Goal: Task Accomplishment & Management: Manage account settings

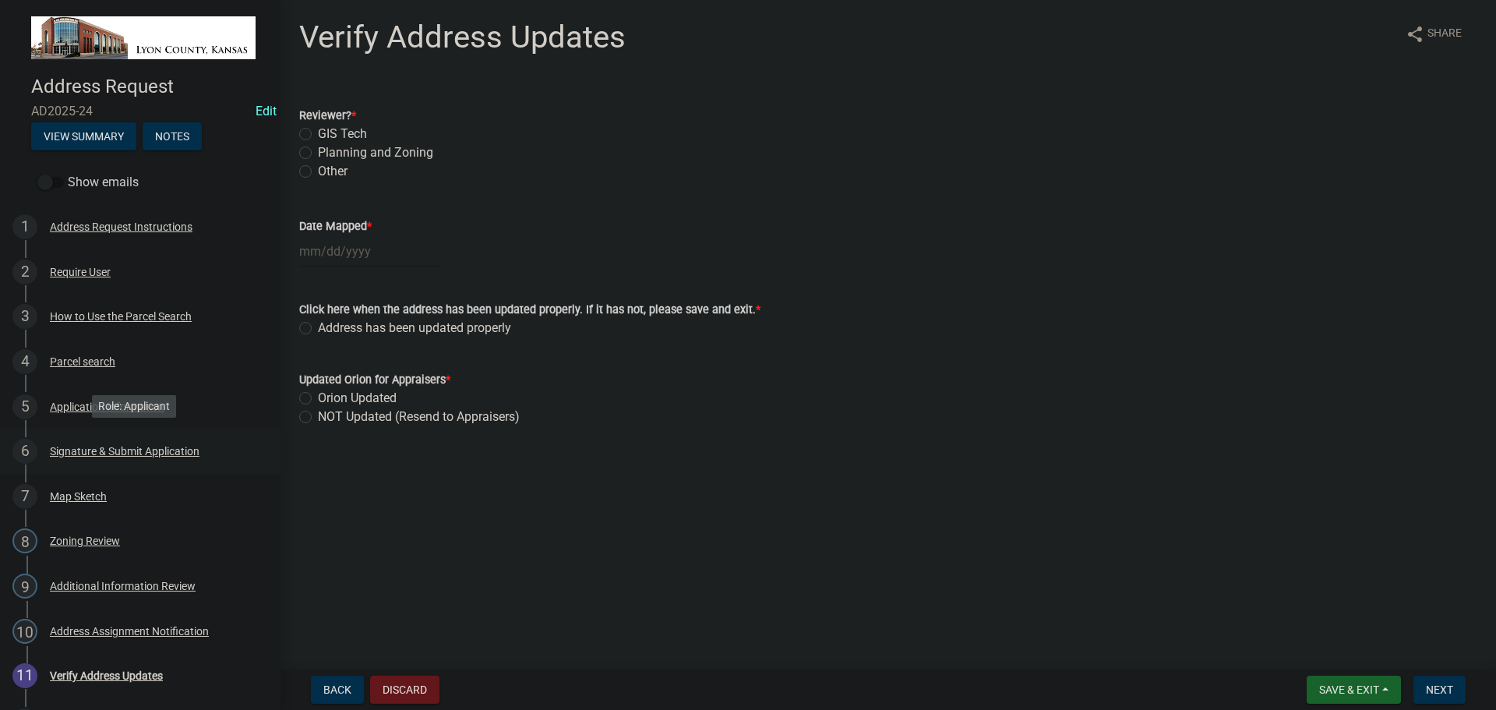
click at [79, 450] on div "Signature & Submit Application" at bounding box center [125, 451] width 150 height 11
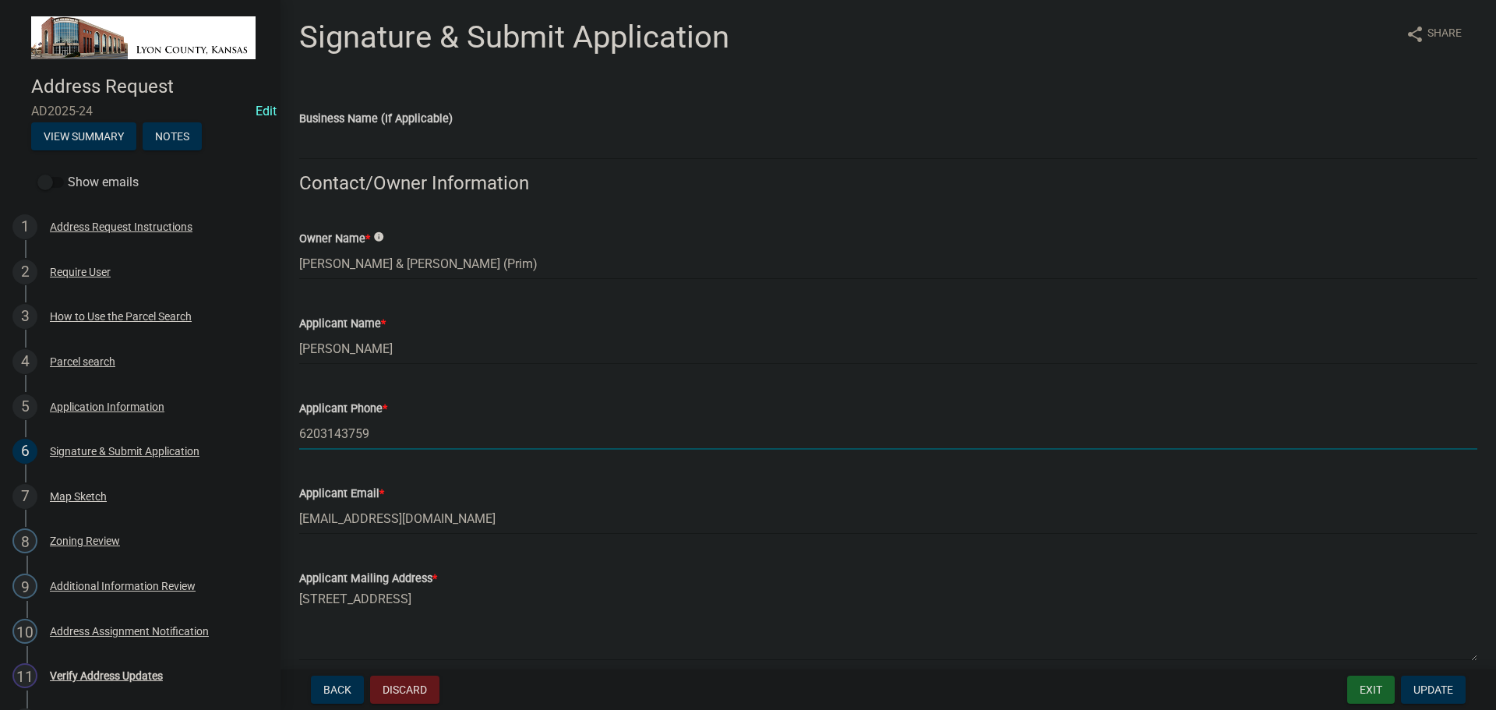
click at [340, 432] on input "6203143759" at bounding box center [888, 434] width 1178 height 32
type input "6203143759"
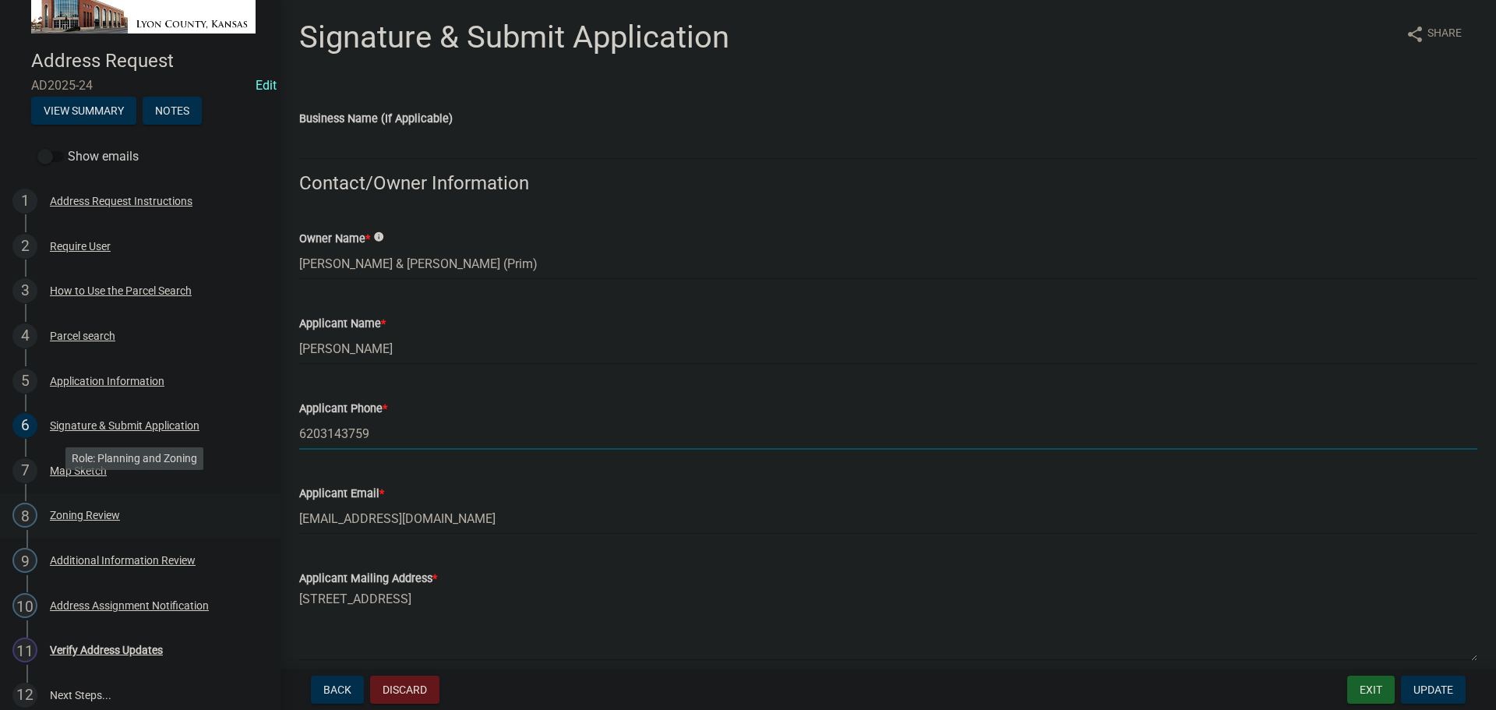
scroll to position [37, 0]
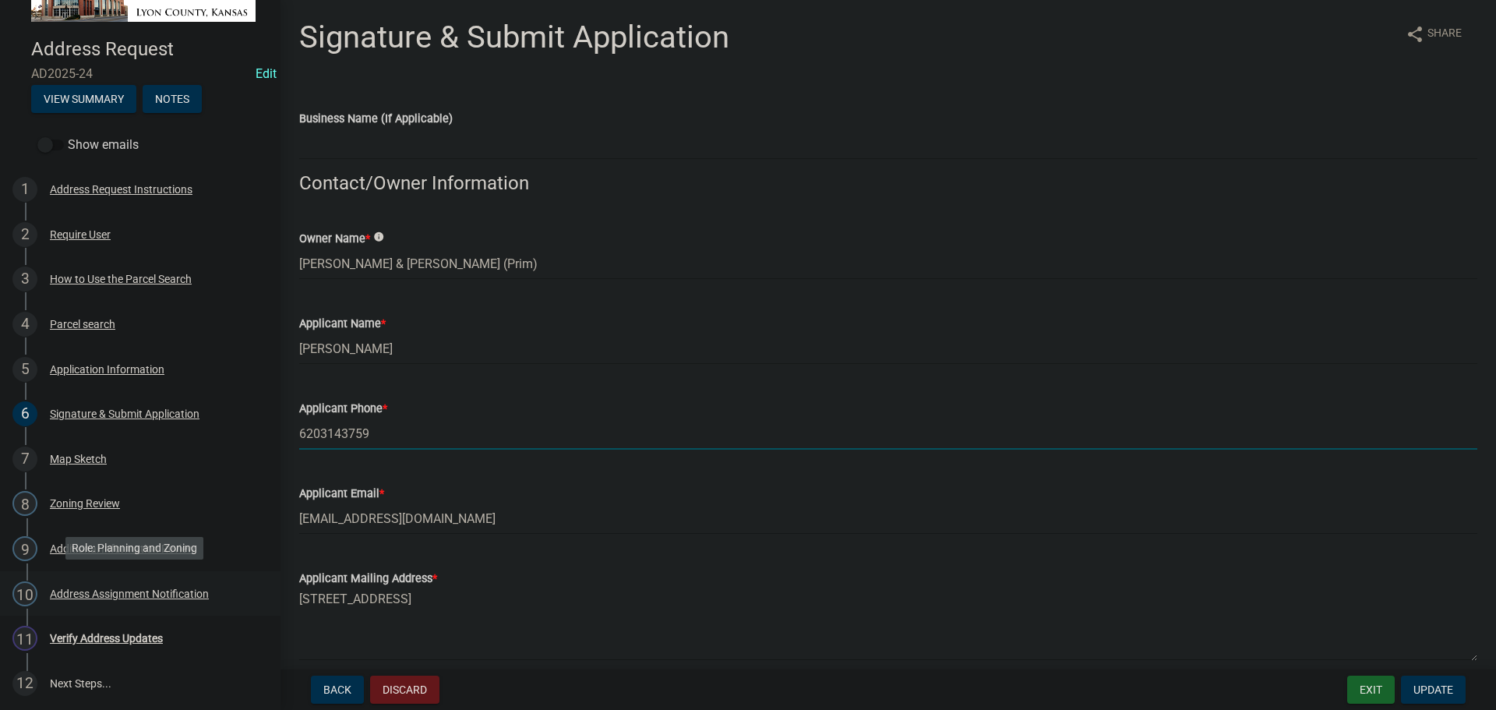
click at [75, 588] on div "Address Assignment Notification" at bounding box center [129, 593] width 159 height 11
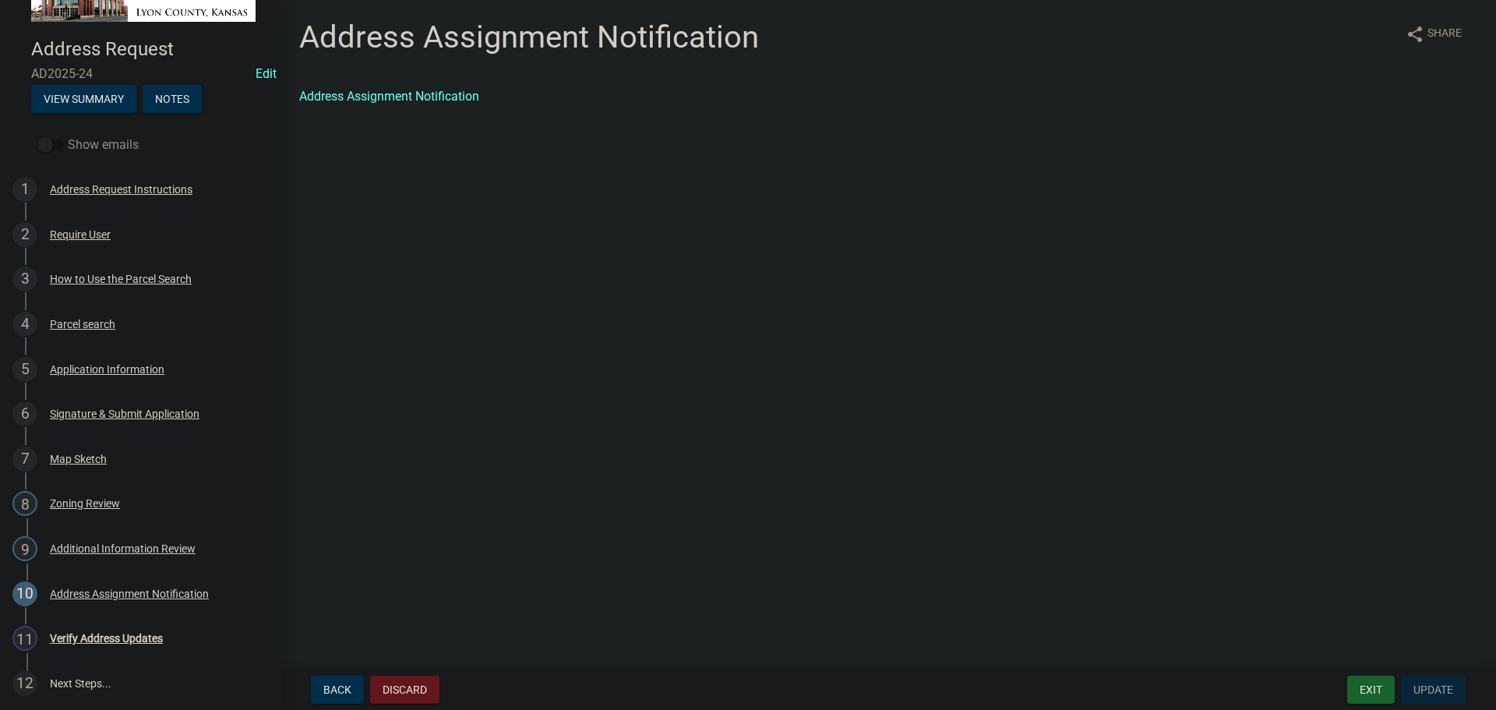
click at [100, 146] on label "Show emails" at bounding box center [87, 145] width 101 height 19
click at [68, 136] on input "Show emails" at bounding box center [68, 136] width 0 height 0
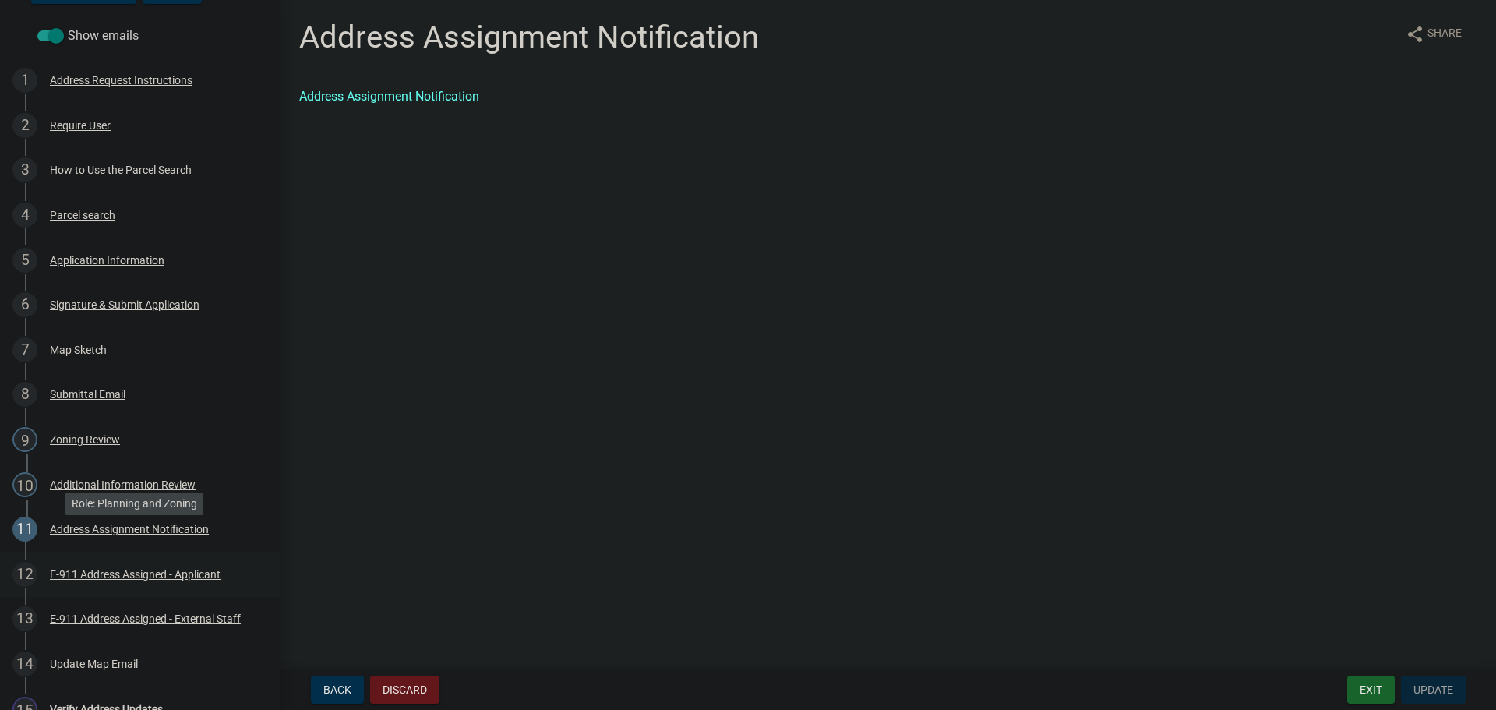
scroll to position [193, 0]
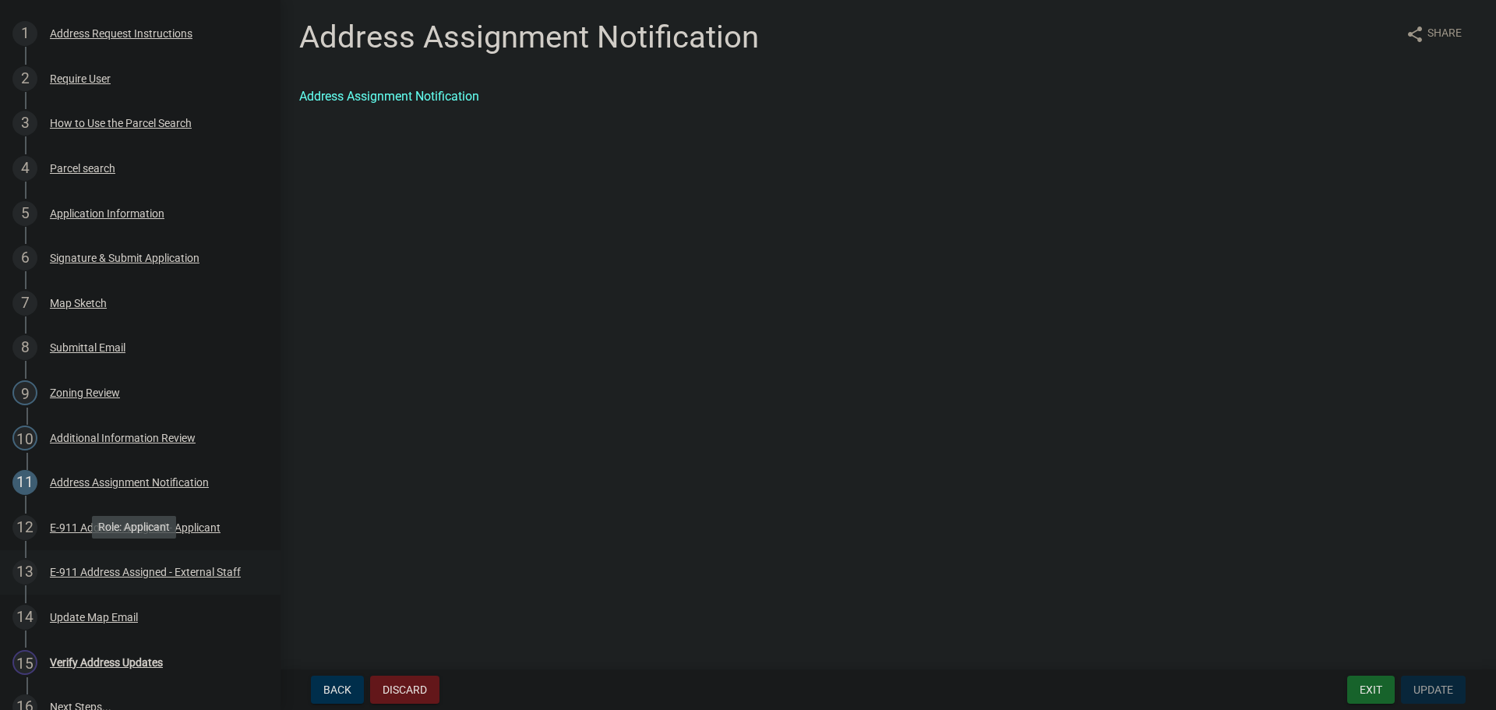
click at [81, 566] on div "E-911 Address Assigned - External Staff" at bounding box center [145, 571] width 191 height 11
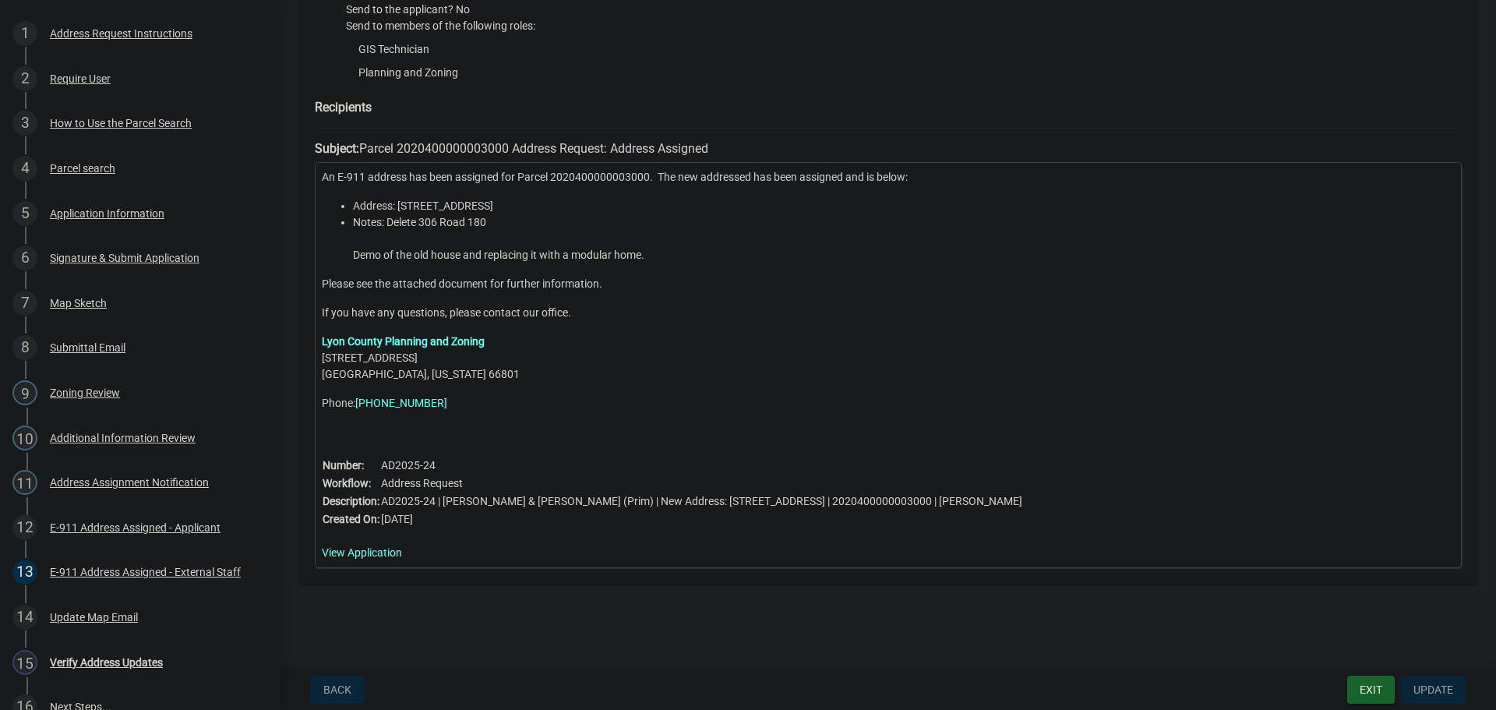
scroll to position [0, 0]
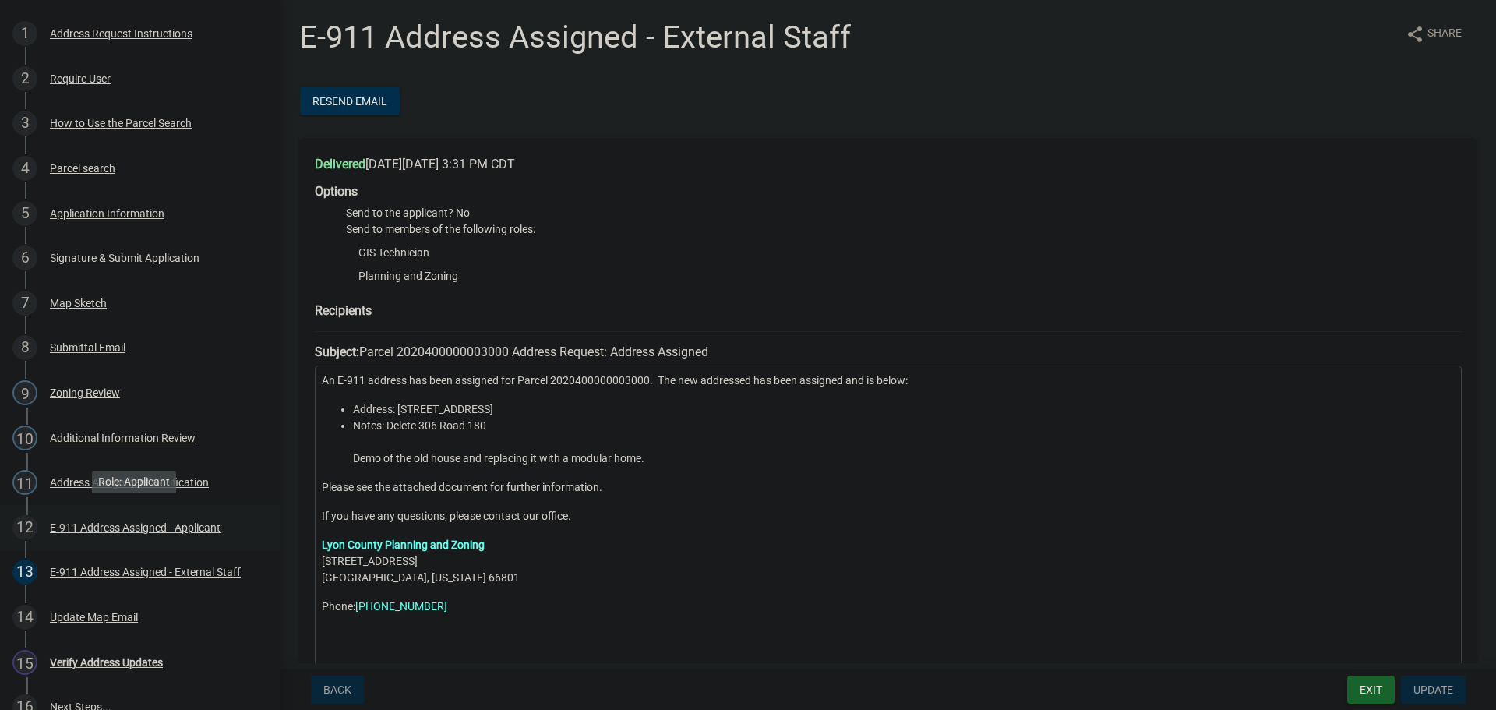
click at [72, 522] on div "E-911 Address Assigned - Applicant" at bounding box center [135, 527] width 171 height 11
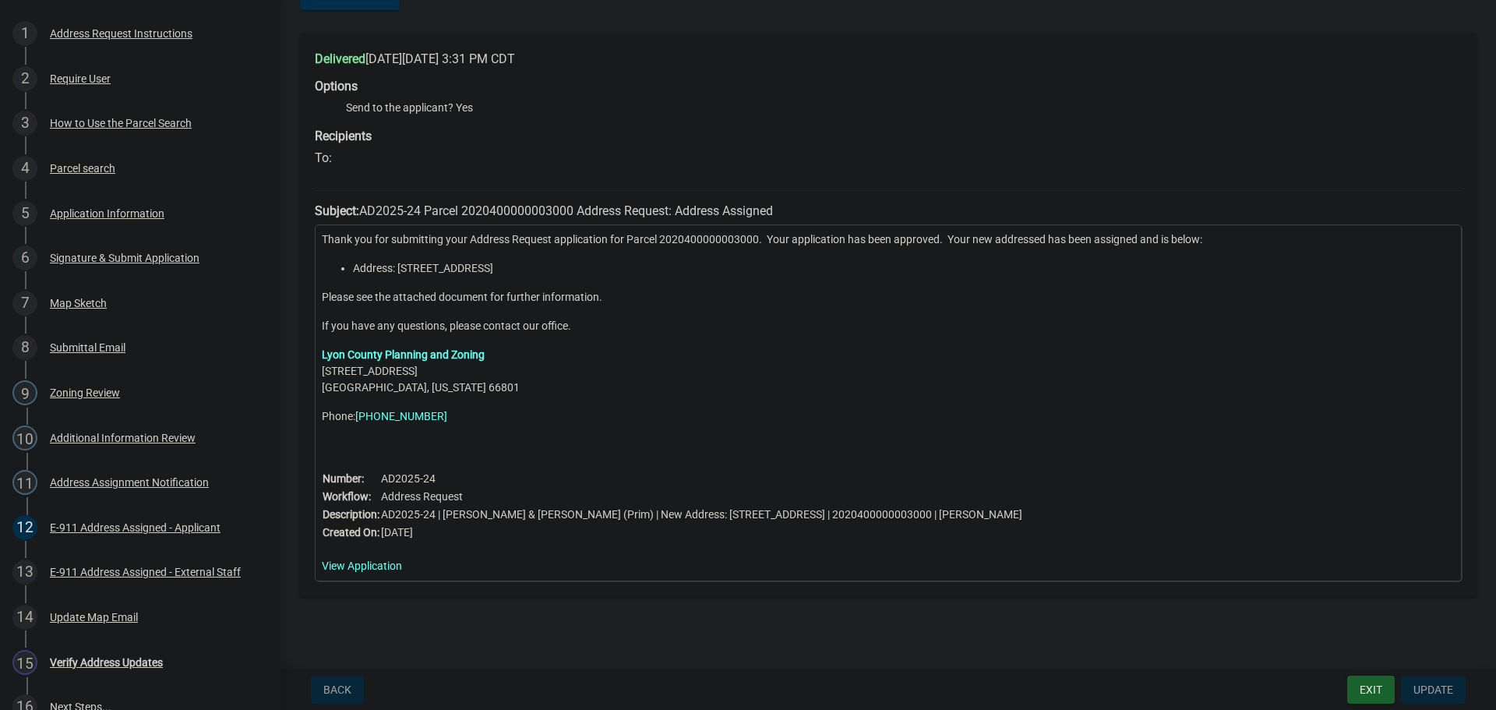
scroll to position [118, 0]
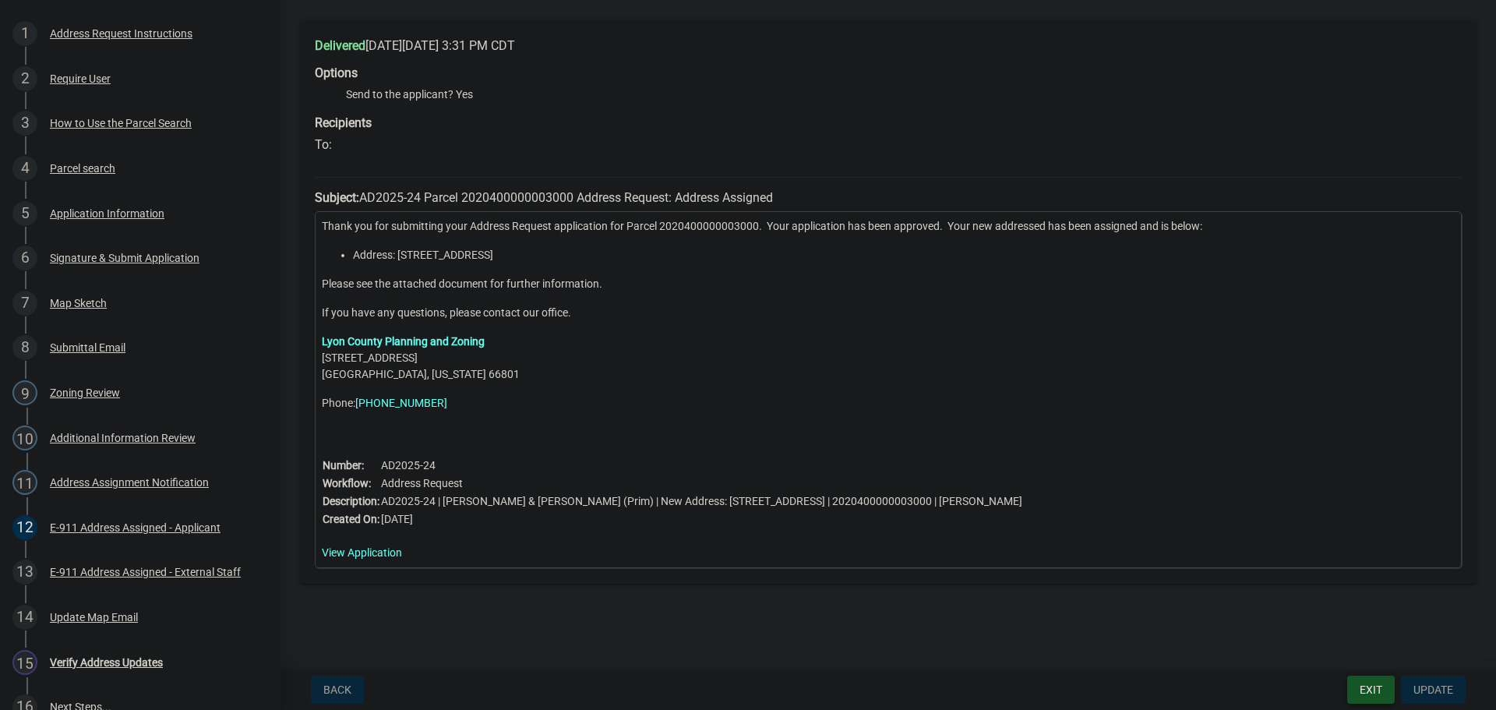
click at [1376, 690] on button "Exit" at bounding box center [1371, 690] width 48 height 28
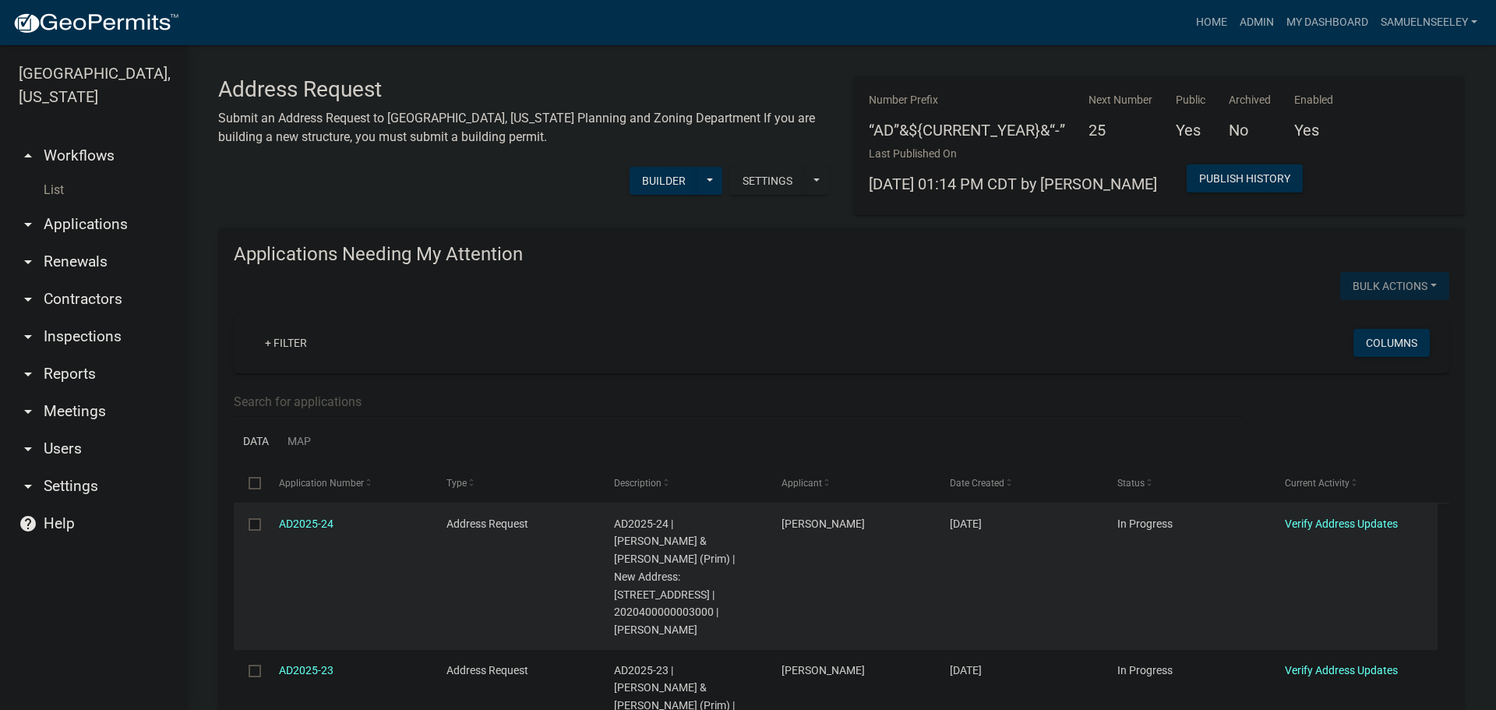
click at [252, 524] on input "checkbox" at bounding box center [254, 523] width 10 height 10
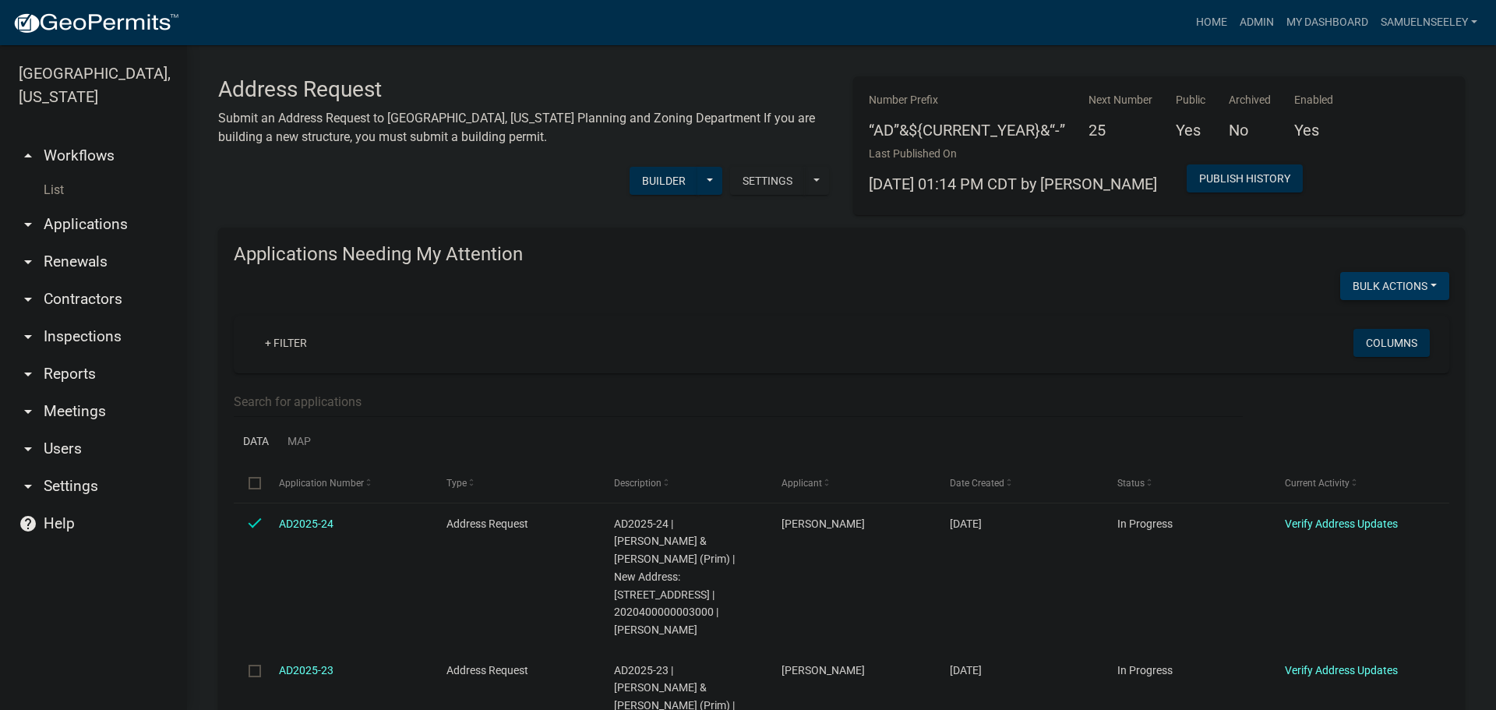
click at [1405, 281] on button "Bulk Actions" at bounding box center [1394, 286] width 109 height 28
click at [1365, 439] on button "Withdraw" at bounding box center [1387, 438] width 125 height 37
checkbox input "false"
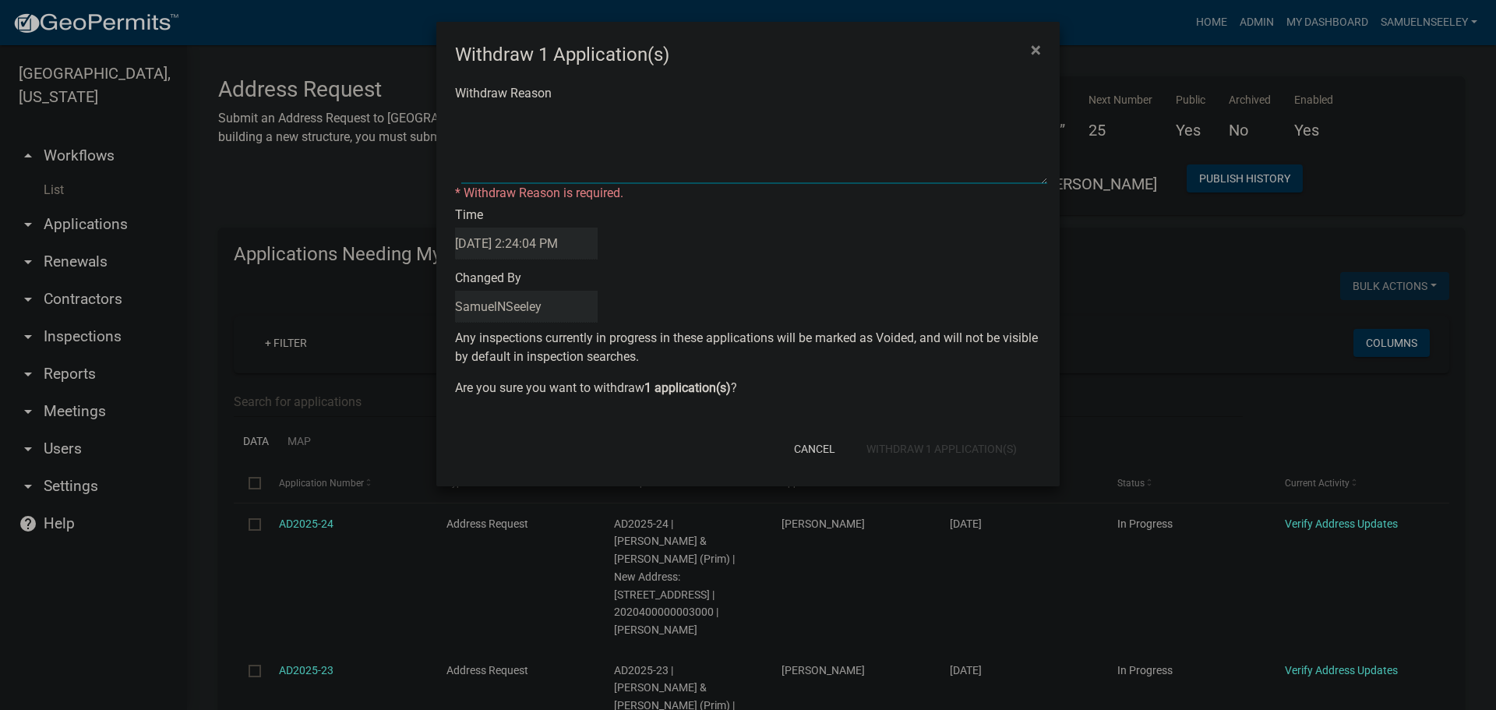
click at [552, 124] on textarea "Withdraw Reason" at bounding box center [754, 145] width 586 height 78
type textarea "No needed"
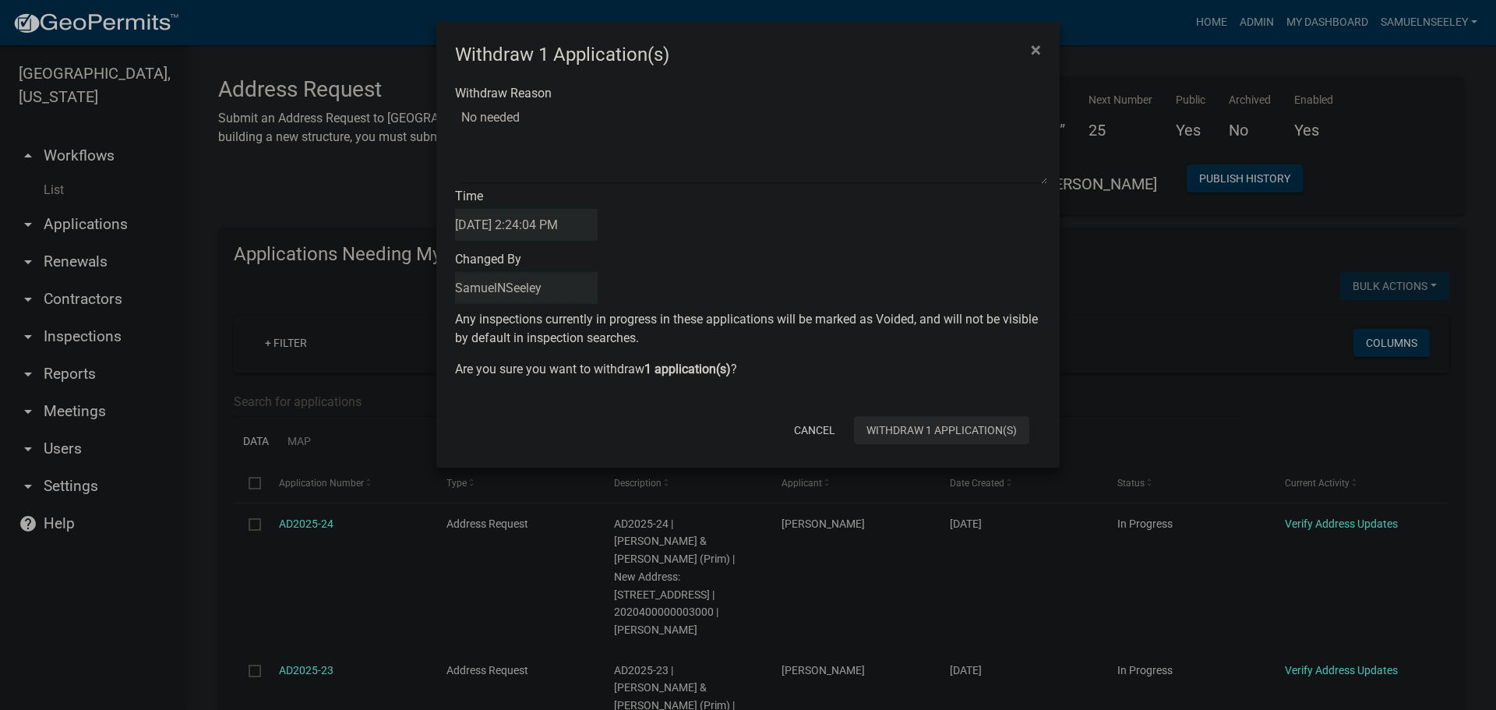
click at [947, 445] on div "Cancel Withdraw 1 Application(s)" at bounding box center [850, 430] width 384 height 41
click at [951, 432] on button "Withdraw 1 Application(s)" at bounding box center [941, 430] width 175 height 28
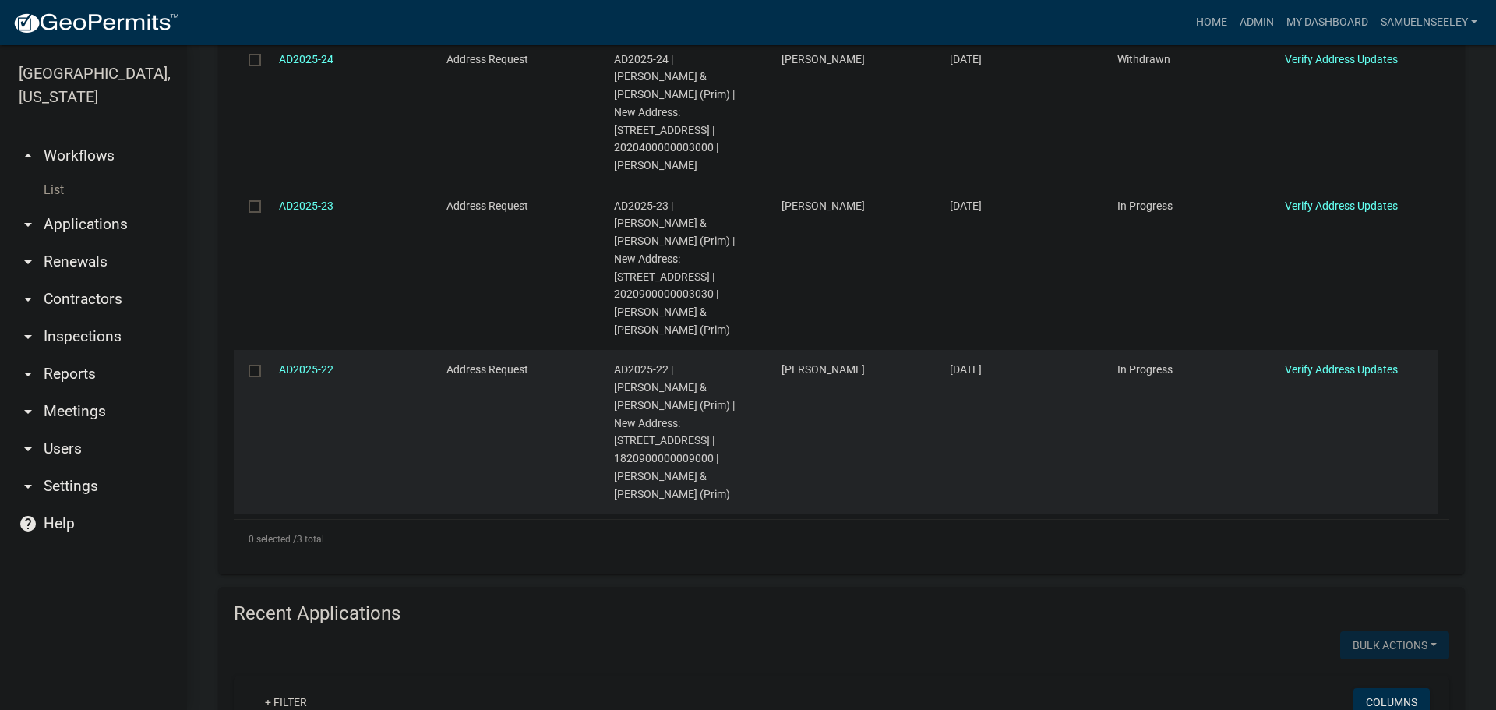
scroll to position [468, 0]
drag, startPoint x: 658, startPoint y: 382, endPoint x: 732, endPoint y: 382, distance: 73.2
click at [732, 382] on span "AD2025-22 | STROHM, CALEB JAMES & LORRIN ELIZABETH (Prim) | New Address: 1540 R…" at bounding box center [674, 428] width 121 height 136
copy span "1540 Road 170"
click at [309, 360] on link "AD2025-22" at bounding box center [306, 366] width 55 height 12
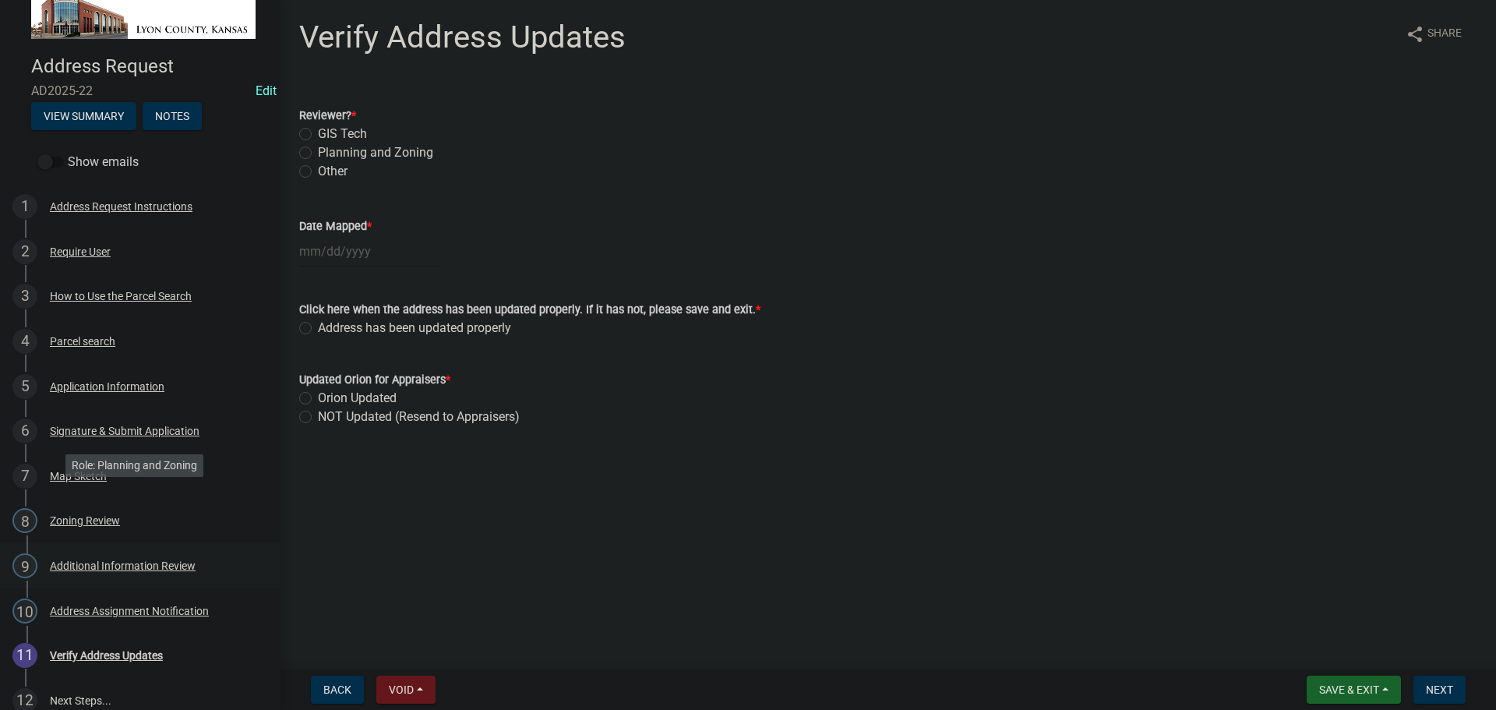
scroll to position [37, 0]
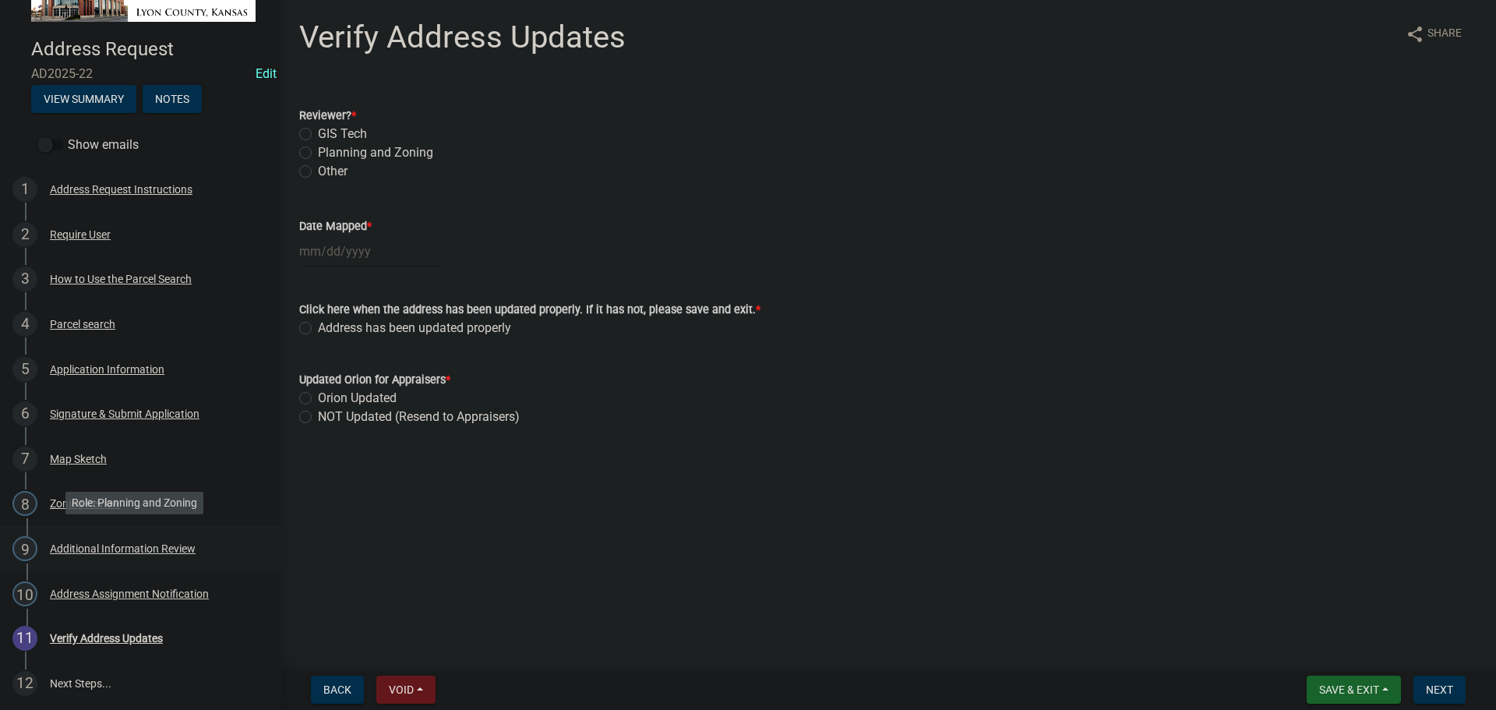
click at [82, 544] on div "Additional Information Review" at bounding box center [123, 548] width 146 height 11
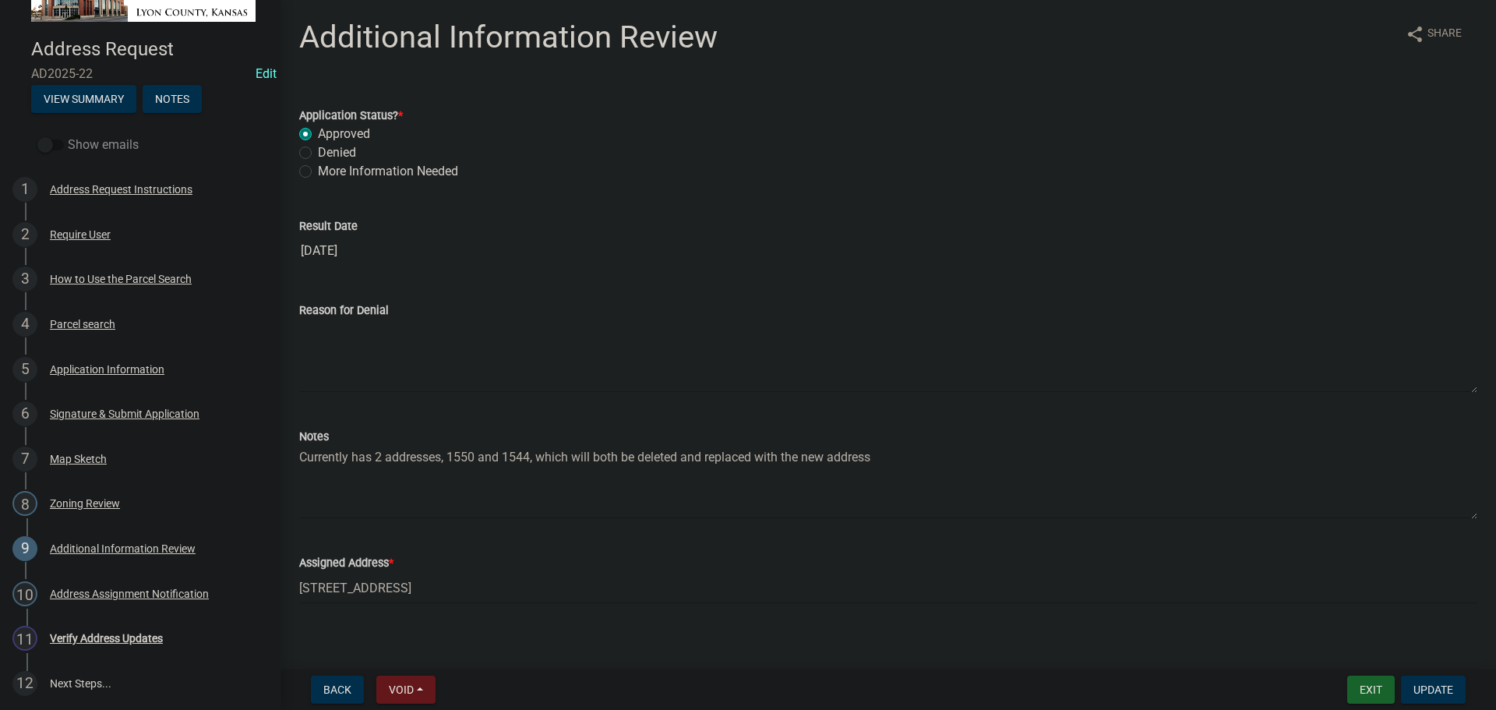
click at [45, 141] on span at bounding box center [50, 144] width 26 height 11
click at [68, 136] on input "Show emails" at bounding box center [68, 136] width 0 height 0
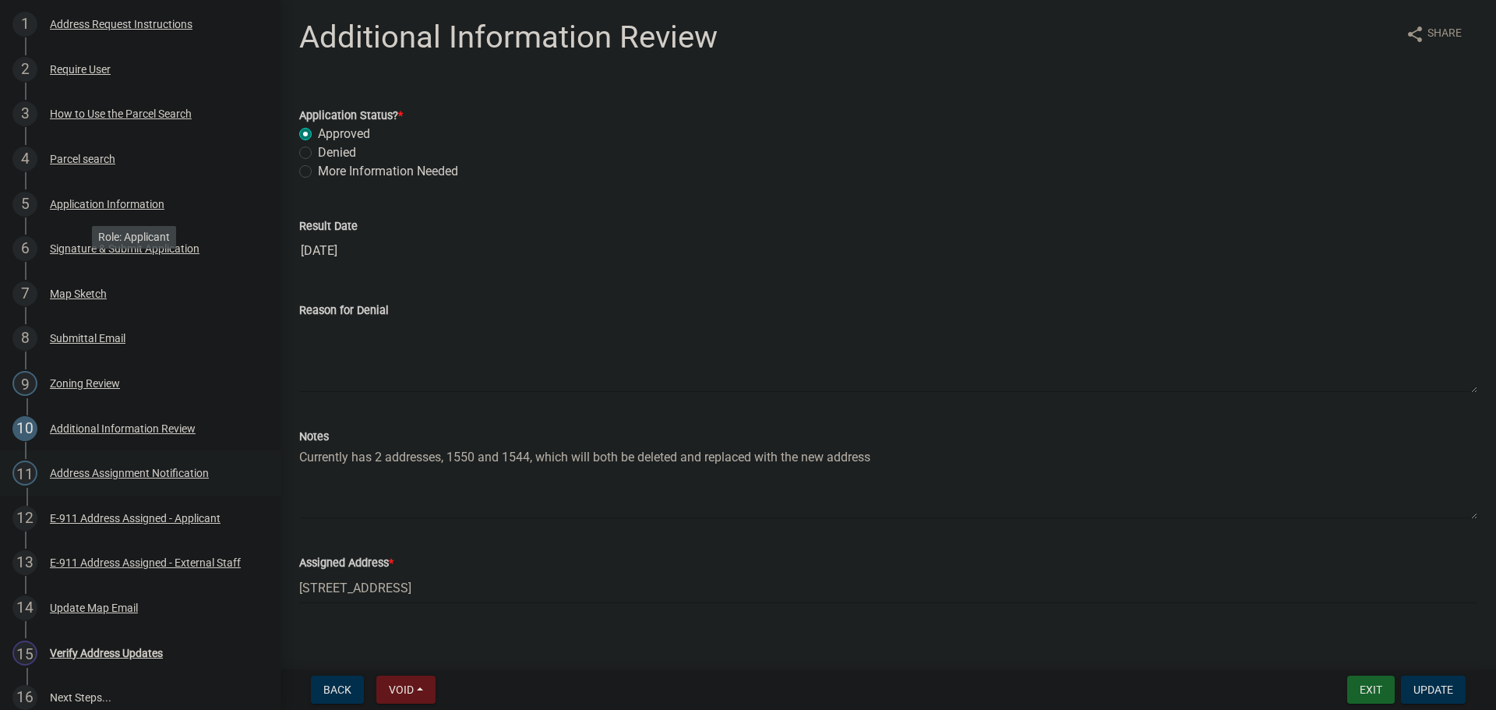
scroll to position [217, 0]
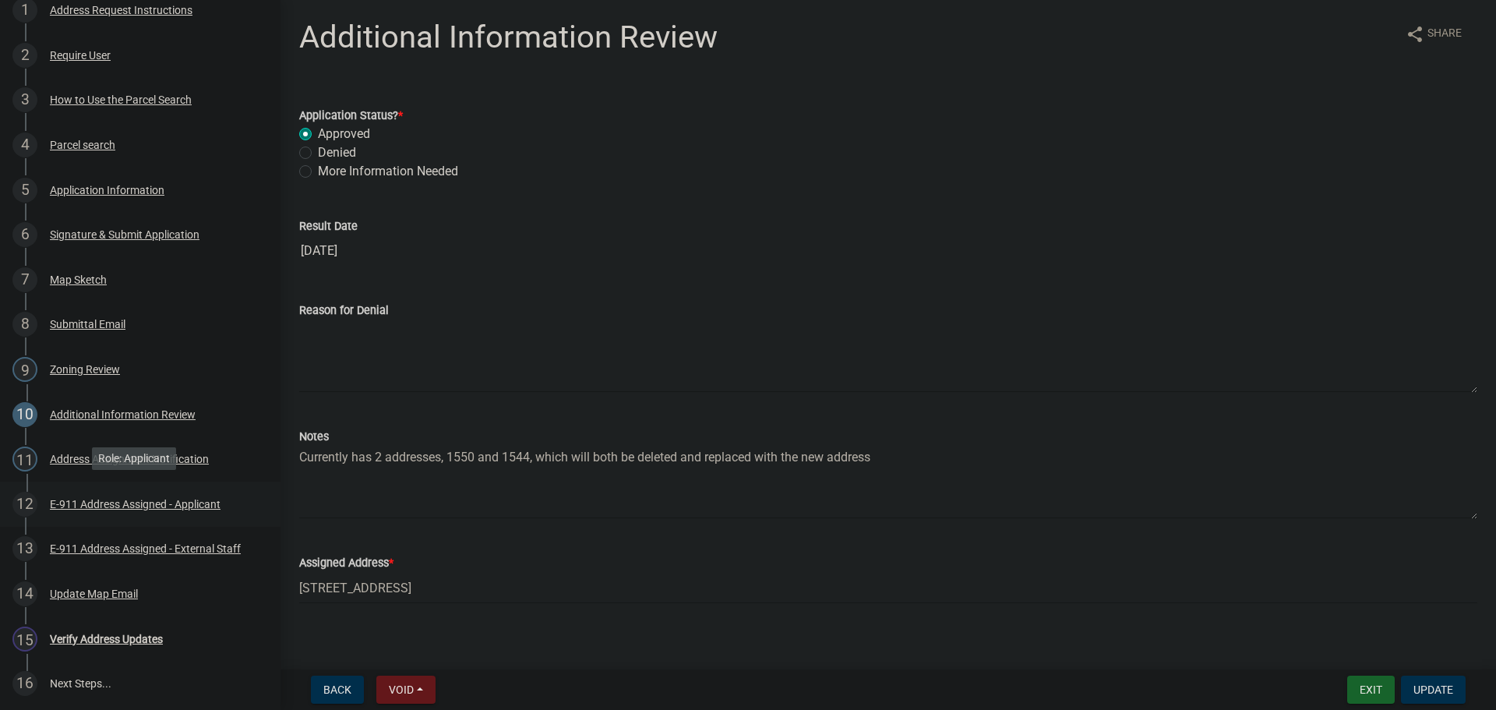
click at [62, 499] on div "E-911 Address Assigned - Applicant" at bounding box center [135, 504] width 171 height 11
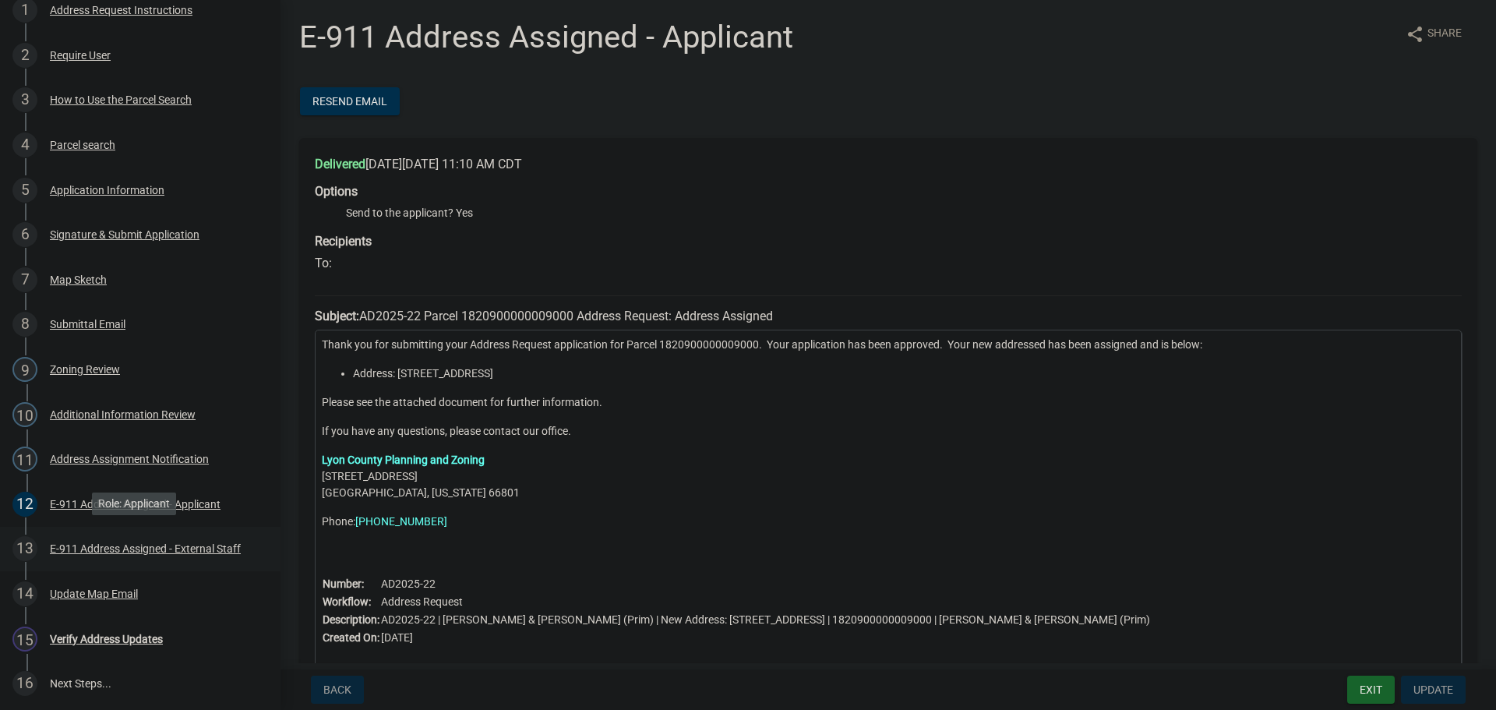
click at [69, 545] on div "E-911 Address Assigned - External Staff" at bounding box center [145, 548] width 191 height 11
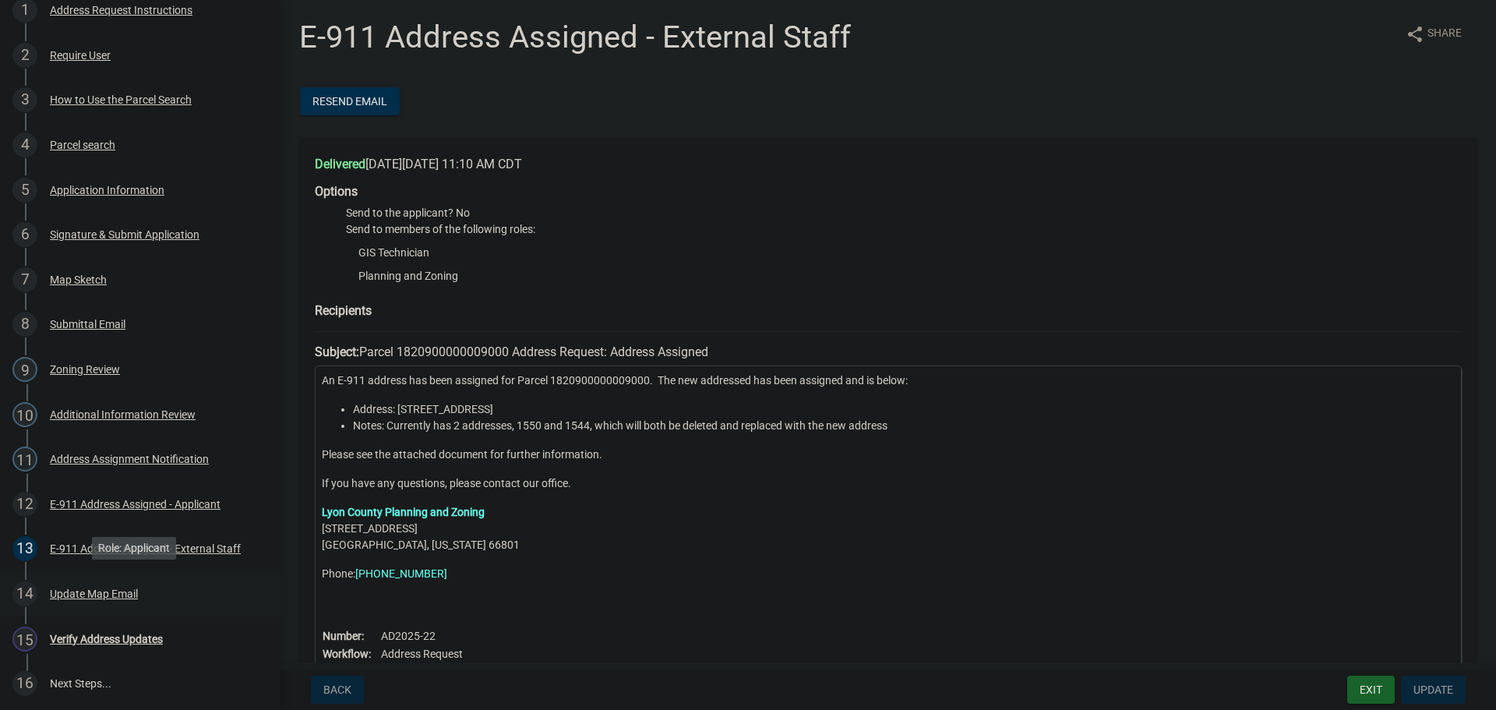
click at [71, 588] on div "Update Map Email" at bounding box center [94, 593] width 88 height 11
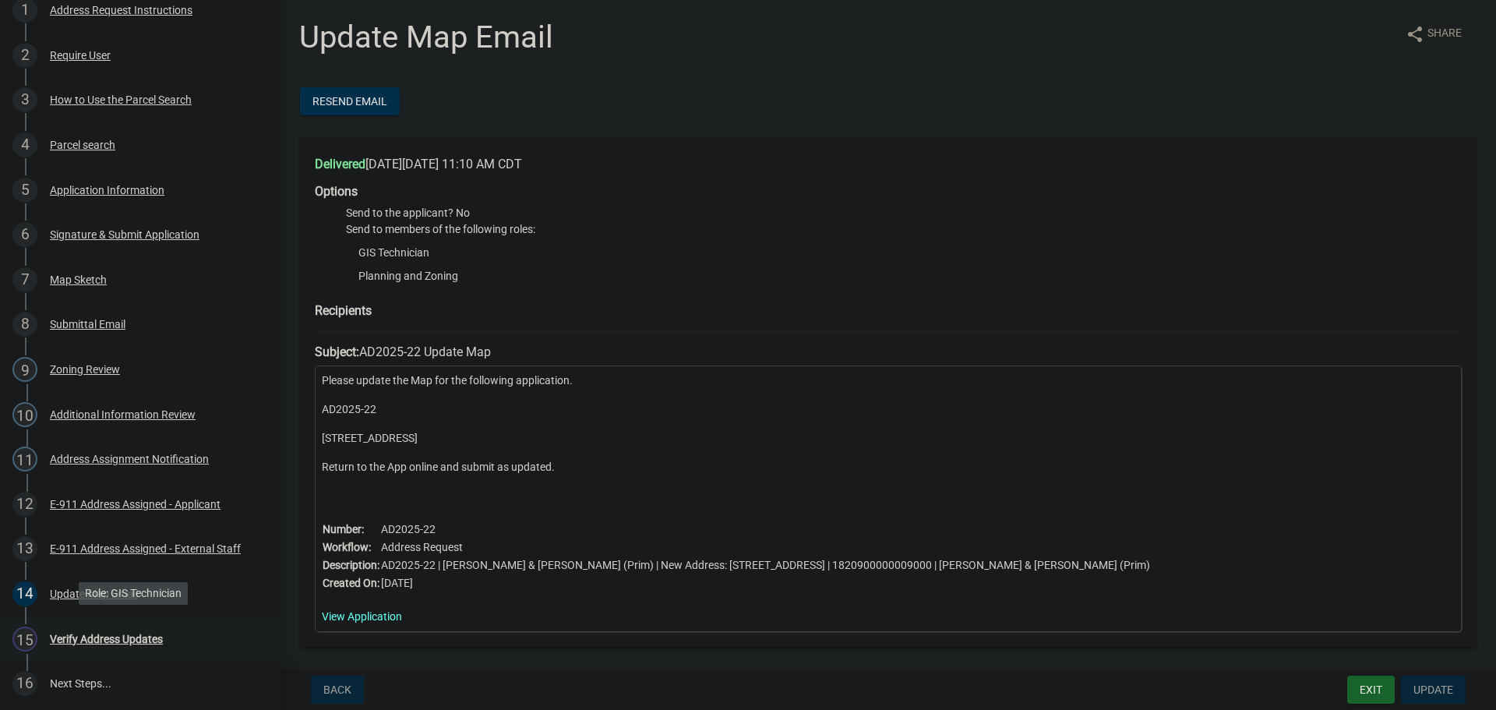
click at [88, 638] on div "Verify Address Updates" at bounding box center [106, 638] width 113 height 11
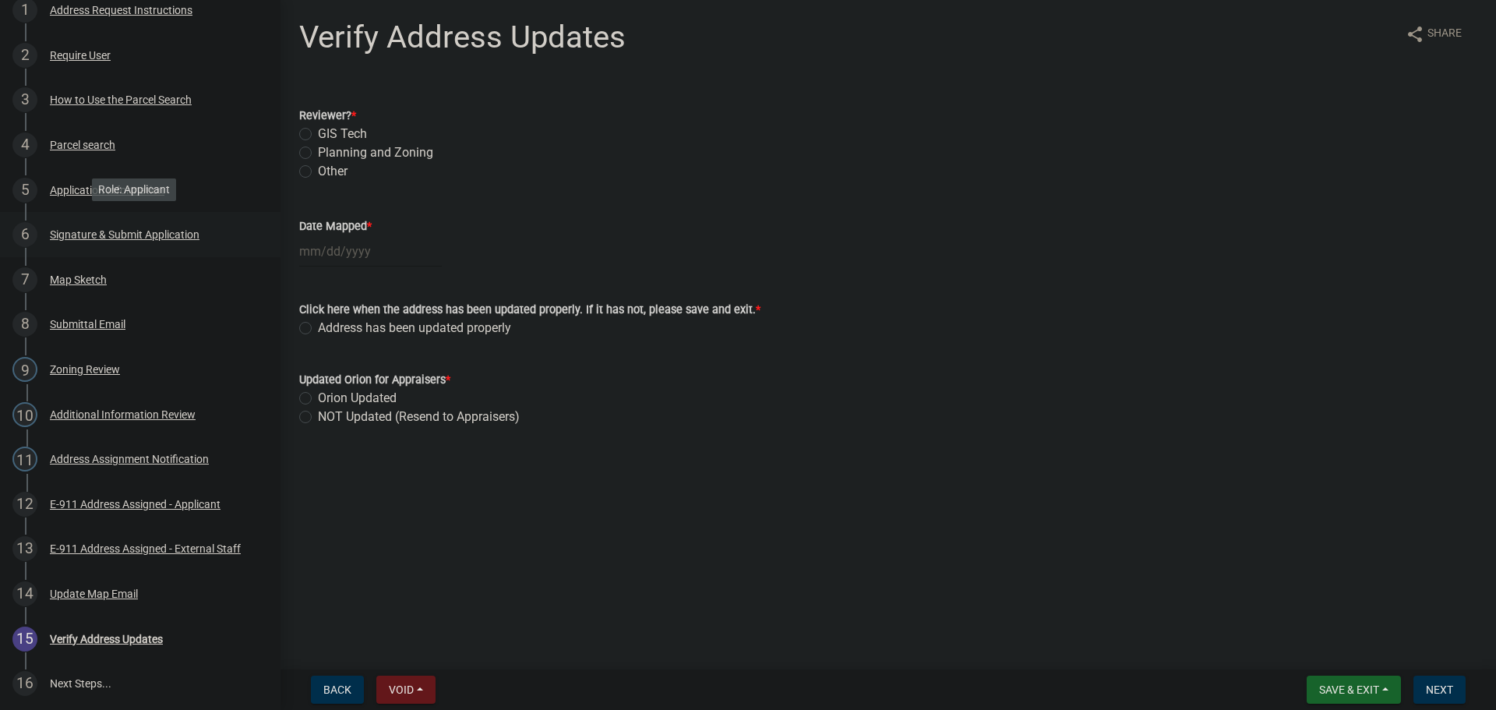
click at [88, 235] on div "Signature & Submit Application" at bounding box center [125, 234] width 150 height 11
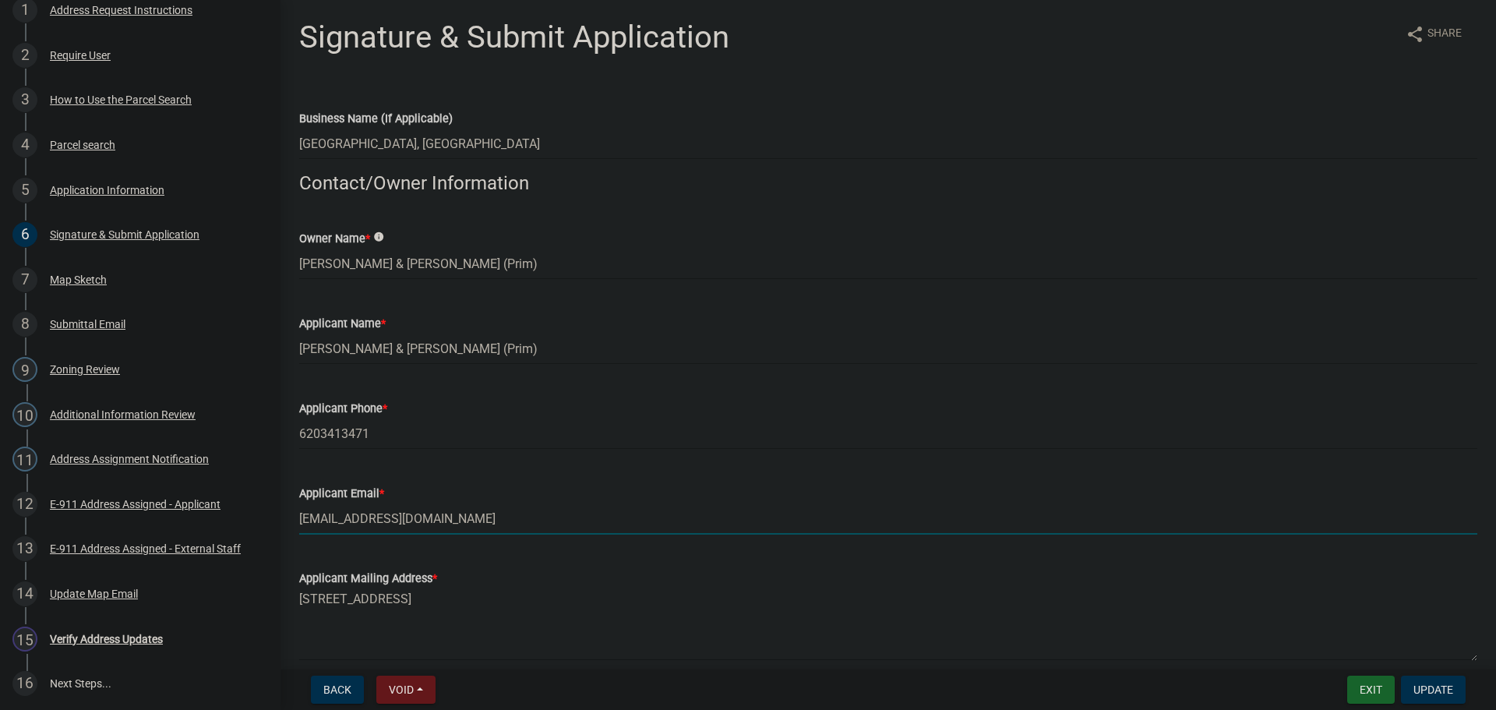
drag, startPoint x: 443, startPoint y: 519, endPoint x: 292, endPoint y: 521, distance: 151.2
click at [292, 521] on div "Applicant Email * strohmcaleb@gmail.com" at bounding box center [889, 498] width 1202 height 72
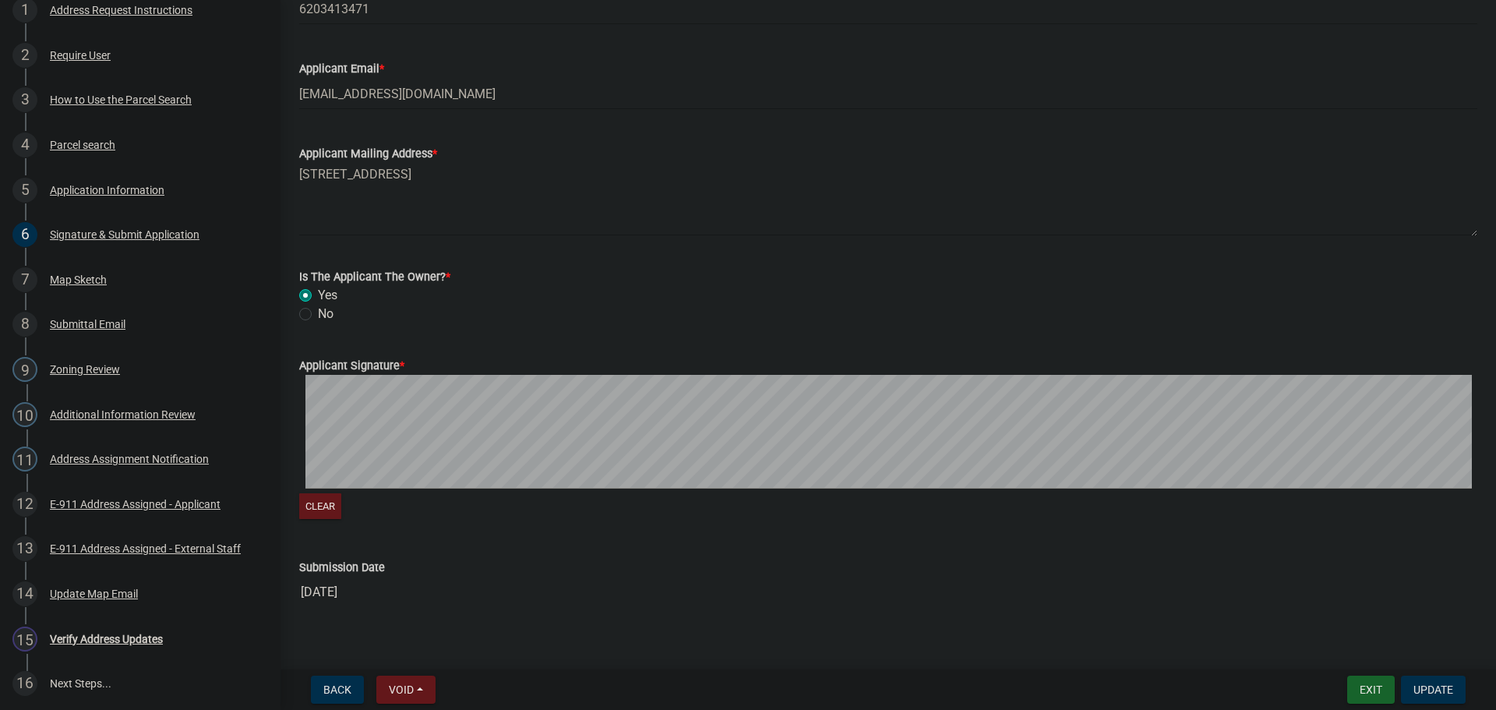
scroll to position [443, 0]
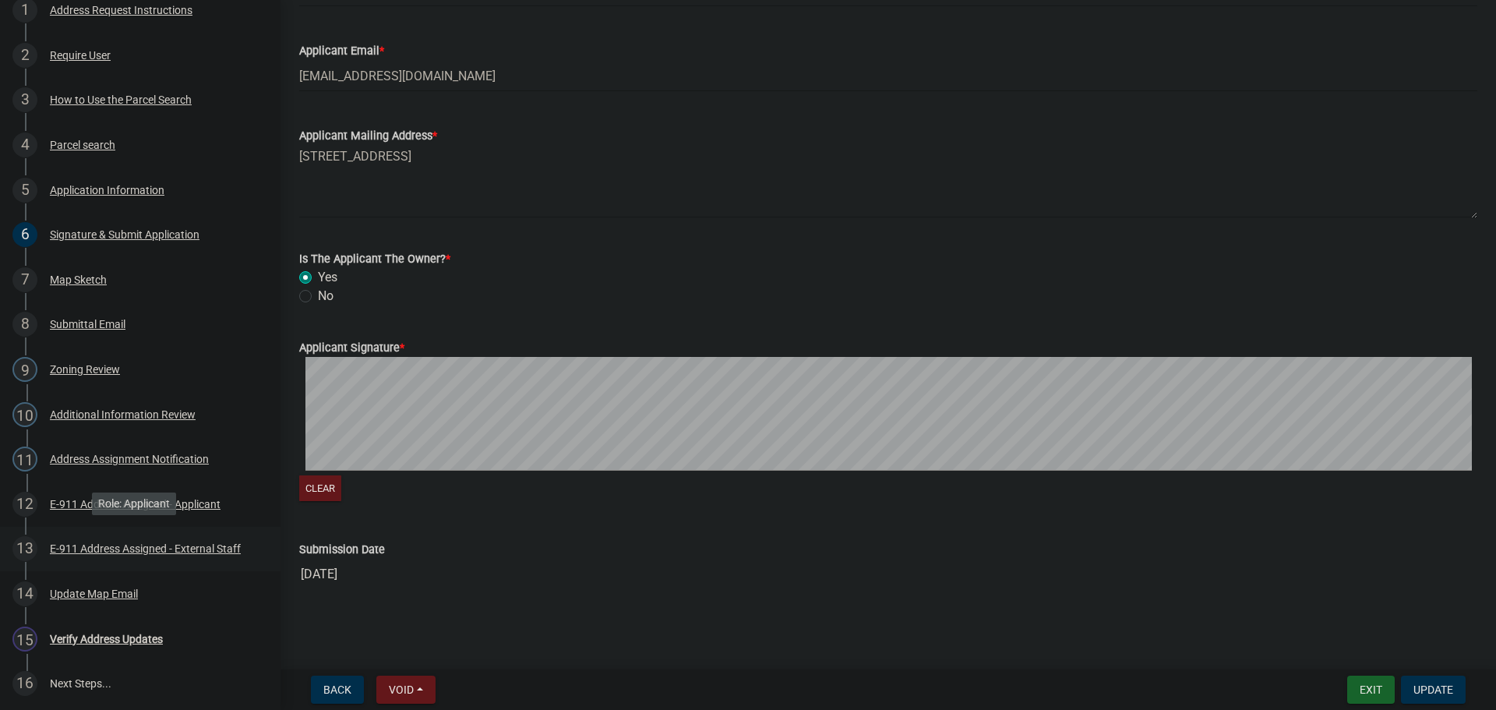
click at [86, 543] on div "E-911 Address Assigned - External Staff" at bounding box center [145, 548] width 191 height 11
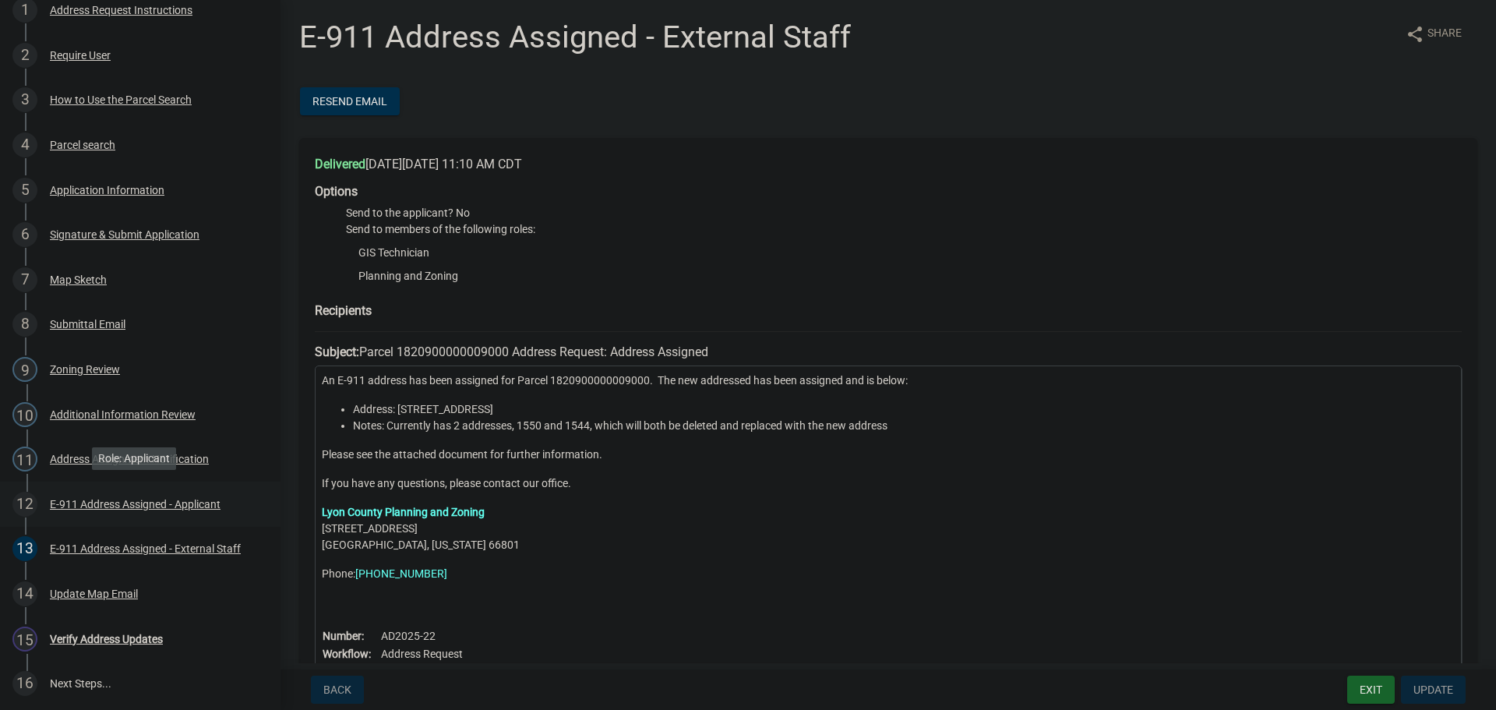
click at [83, 501] on div "E-911 Address Assigned - Applicant" at bounding box center [135, 504] width 171 height 11
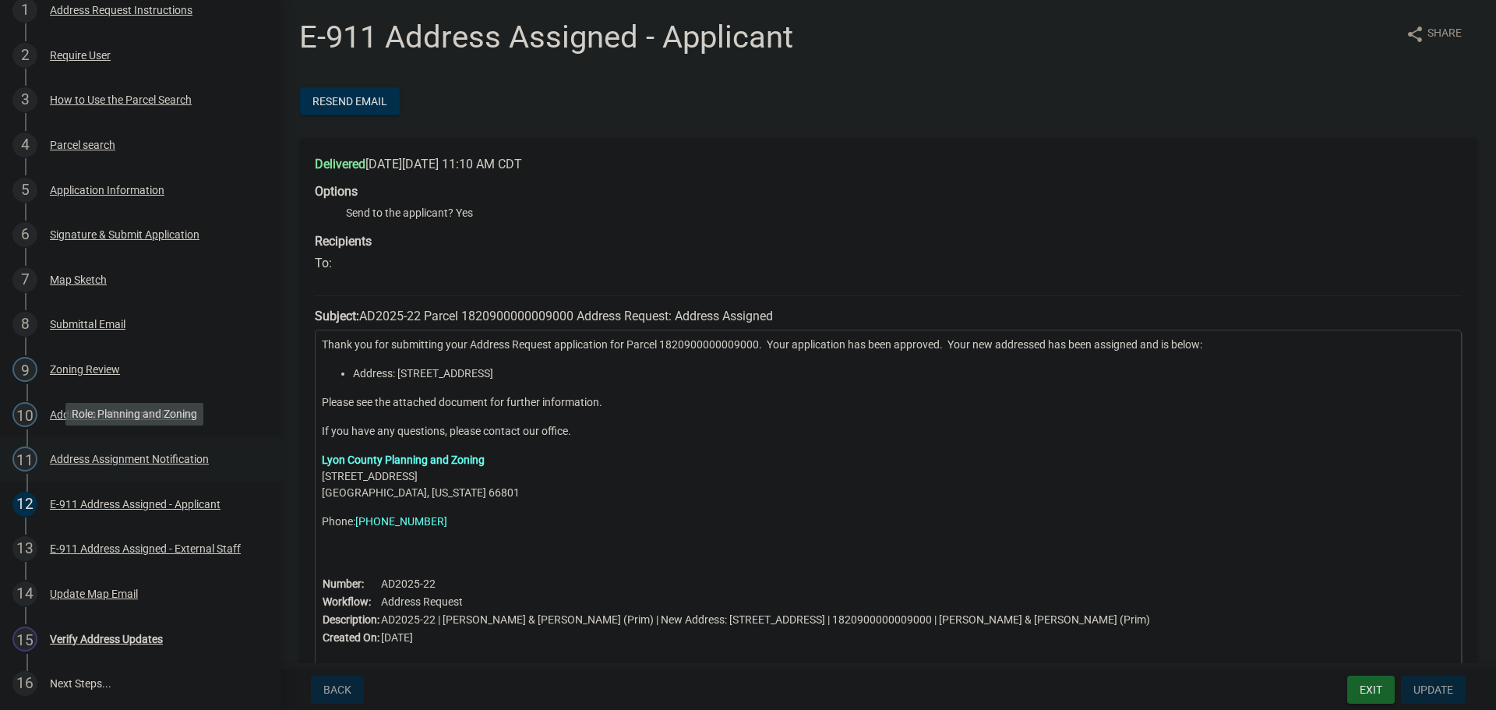
click at [76, 454] on div "Address Assignment Notification" at bounding box center [129, 458] width 159 height 11
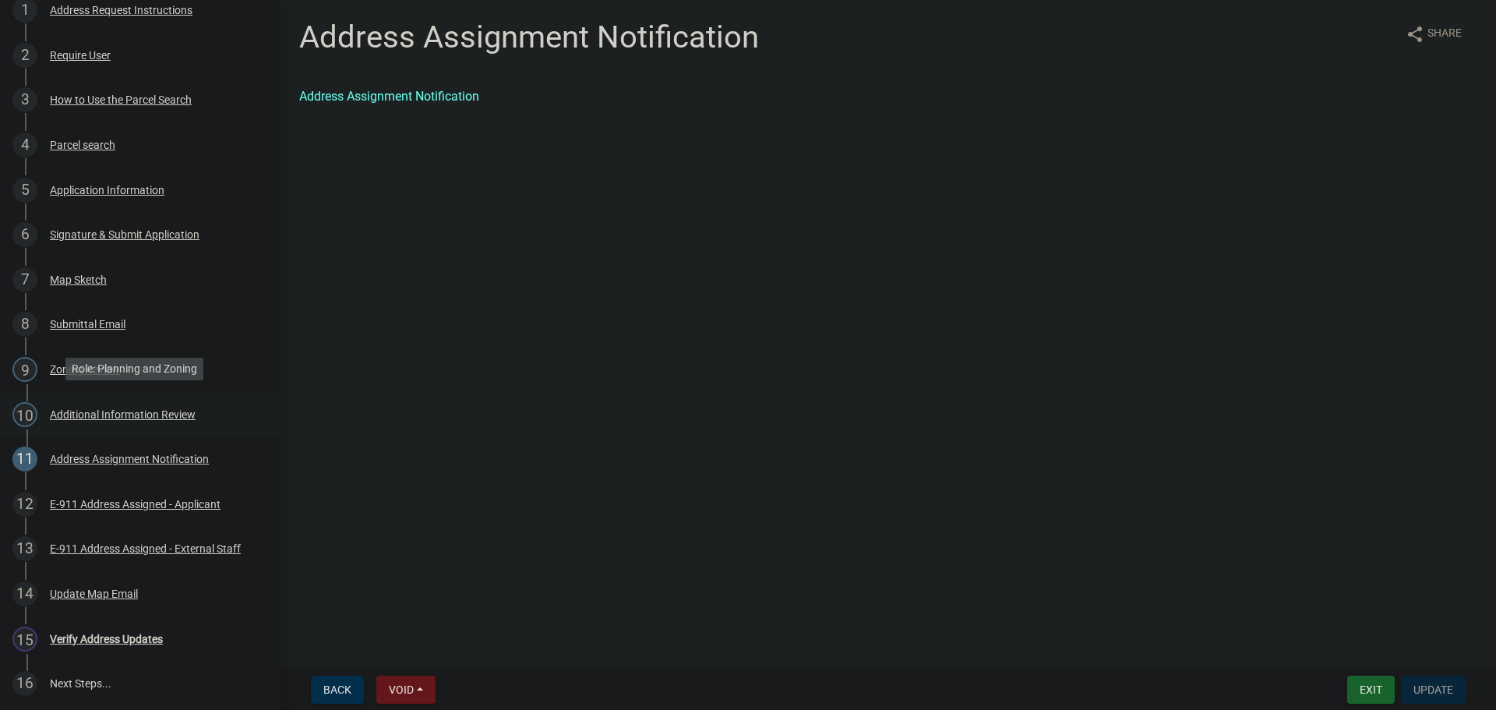
click at [83, 409] on div "Additional Information Review" at bounding box center [123, 414] width 146 height 11
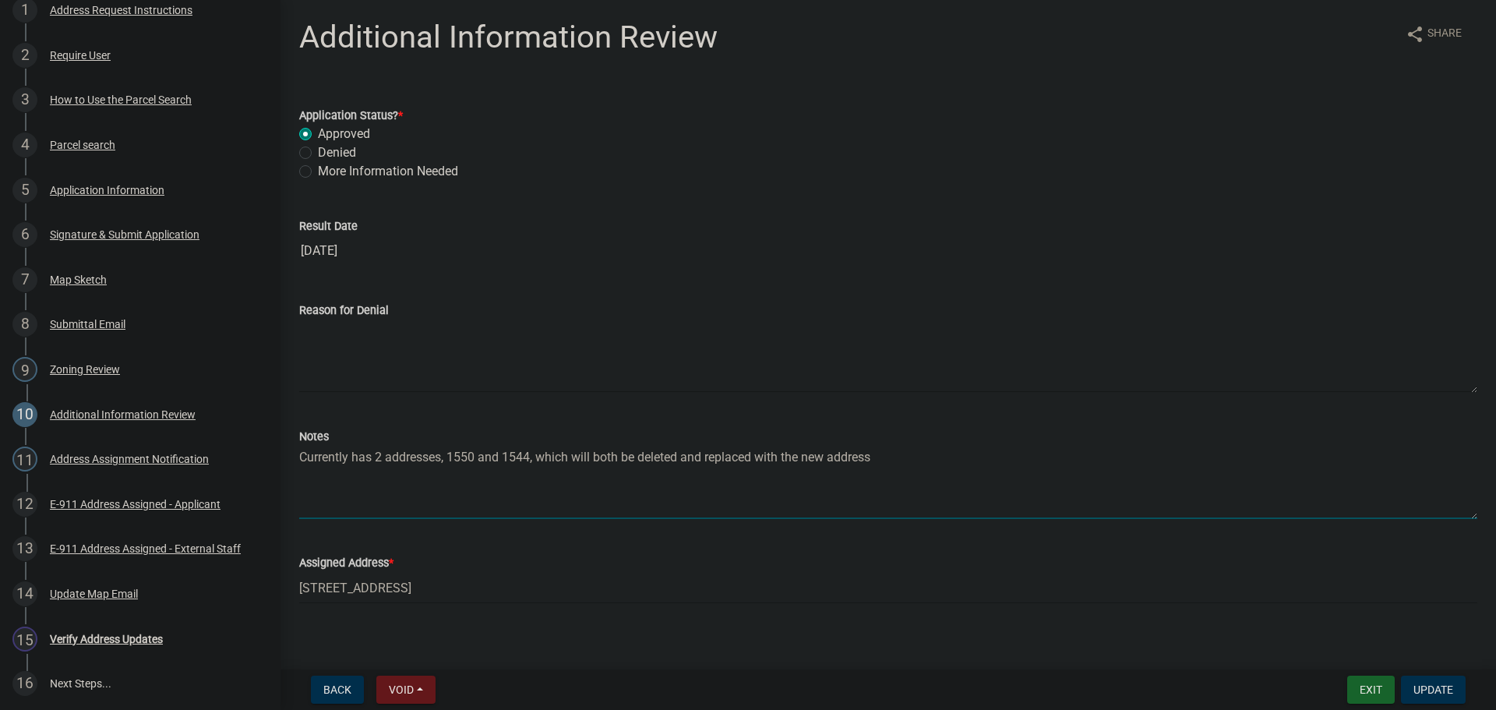
drag, startPoint x: 375, startPoint y: 455, endPoint x: 591, endPoint y: 450, distance: 215.9
click at [375, 455] on textarea "Currently has 2 addresses, 1550 and 1544, which will both be deleted and replac…" at bounding box center [888, 482] width 1178 height 73
drag, startPoint x: 538, startPoint y: 458, endPoint x: 901, endPoint y: 456, distance: 362.3
click at [901, 456] on textarea "Currently has 2 addresses, 1550 and 1544, which will both be deleted and replac…" at bounding box center [888, 482] width 1178 height 73
click at [845, 459] on textarea "Currently has 2 addresses, 1550 and 1544, 1550 should be deleted and 1544 shoul…" at bounding box center [888, 482] width 1178 height 73
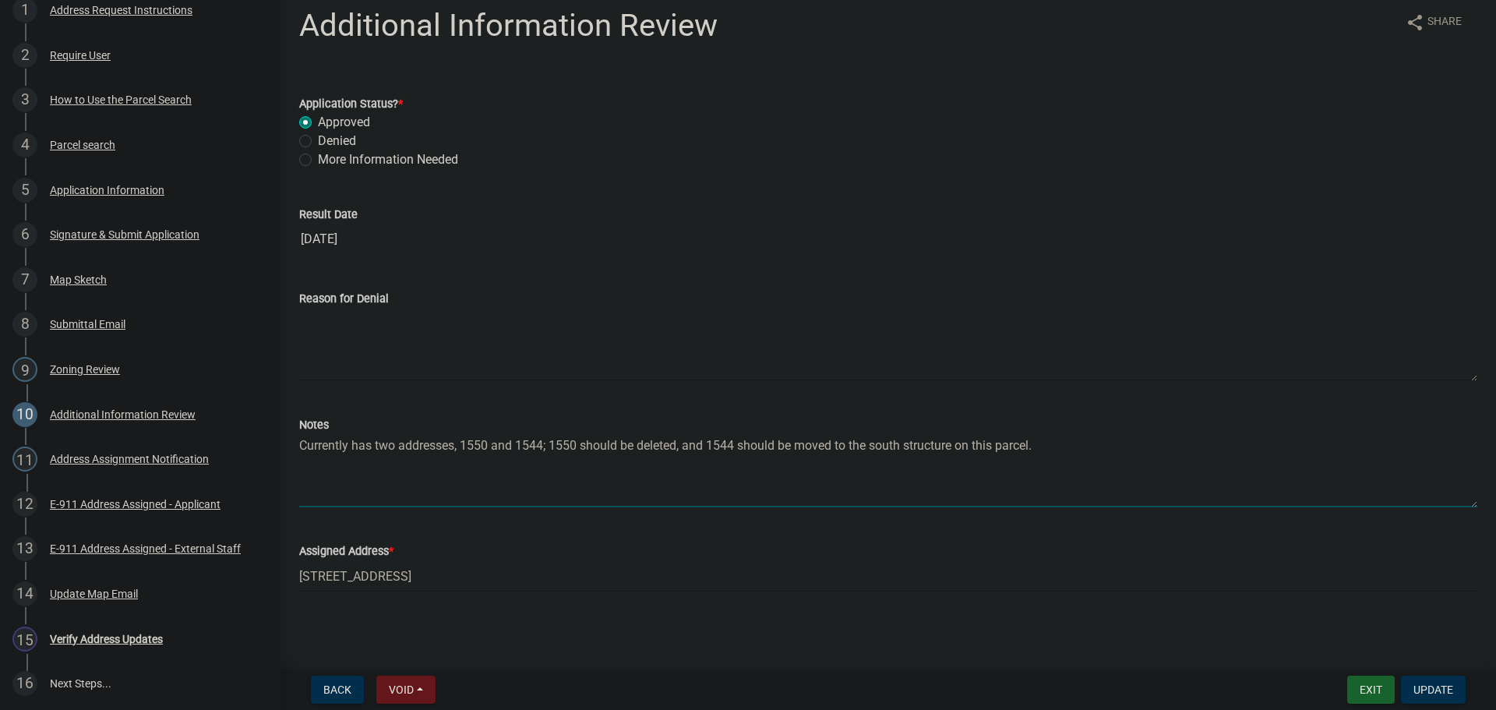
scroll to position [14, 0]
type textarea "Currently has two addresses, 1550 and 1544; 1550 should be deleted, and 1544 sh…"
click at [320, 573] on input "1540 Road 170 Emporia, KS 66801" at bounding box center [888, 574] width 1178 height 32
type input "1544 Road 170 Emporia, KS 66801"
click at [1447, 692] on span "Update" at bounding box center [1433, 689] width 40 height 12
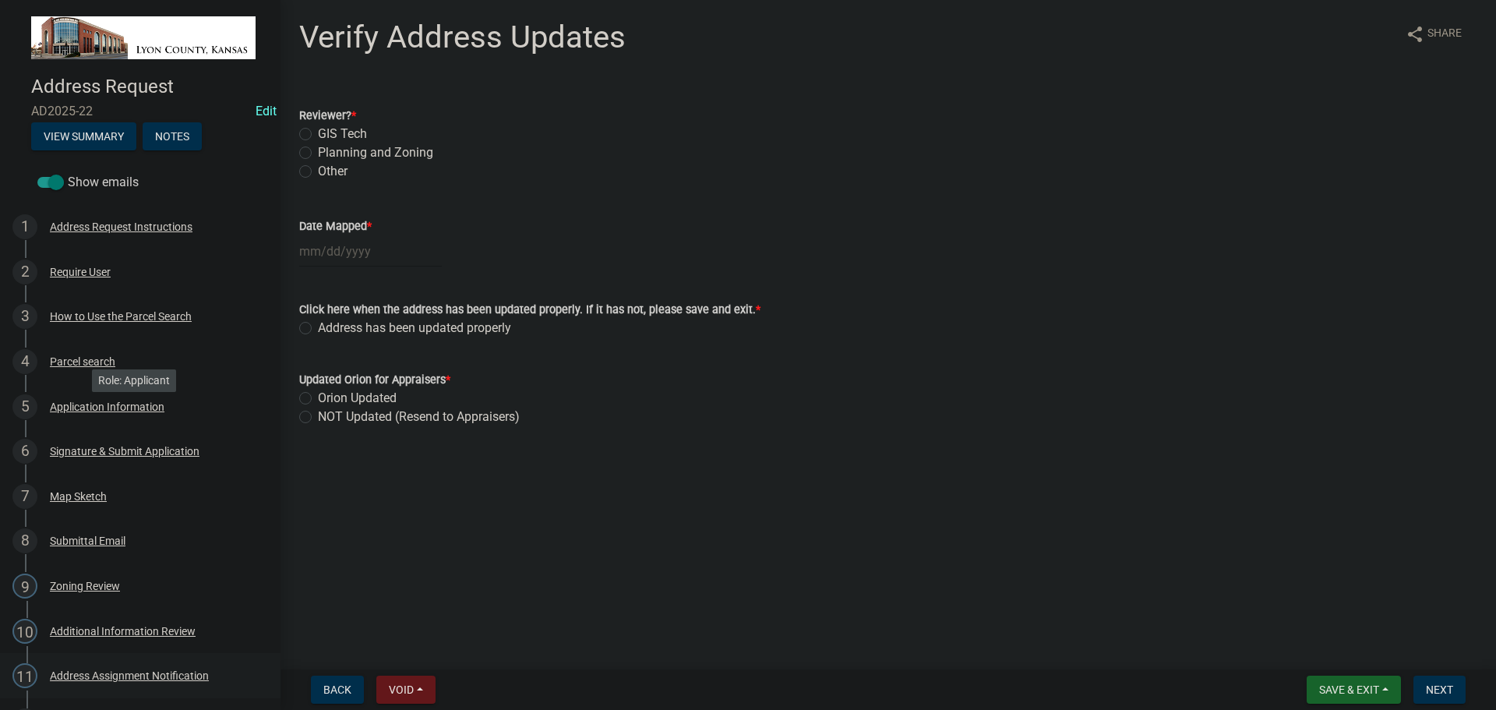
scroll to position [217, 0]
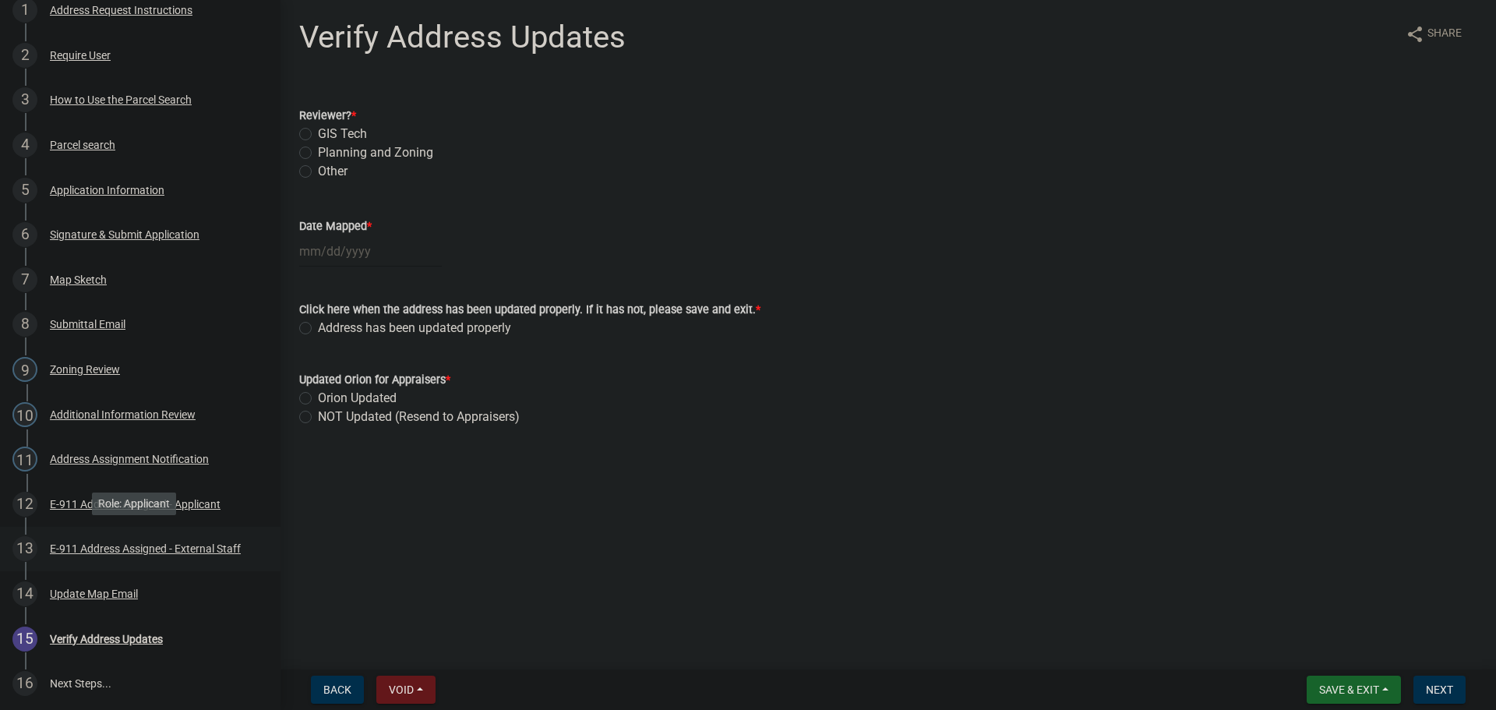
click at [105, 549] on div "E-911 Address Assigned - External Staff" at bounding box center [145, 548] width 191 height 11
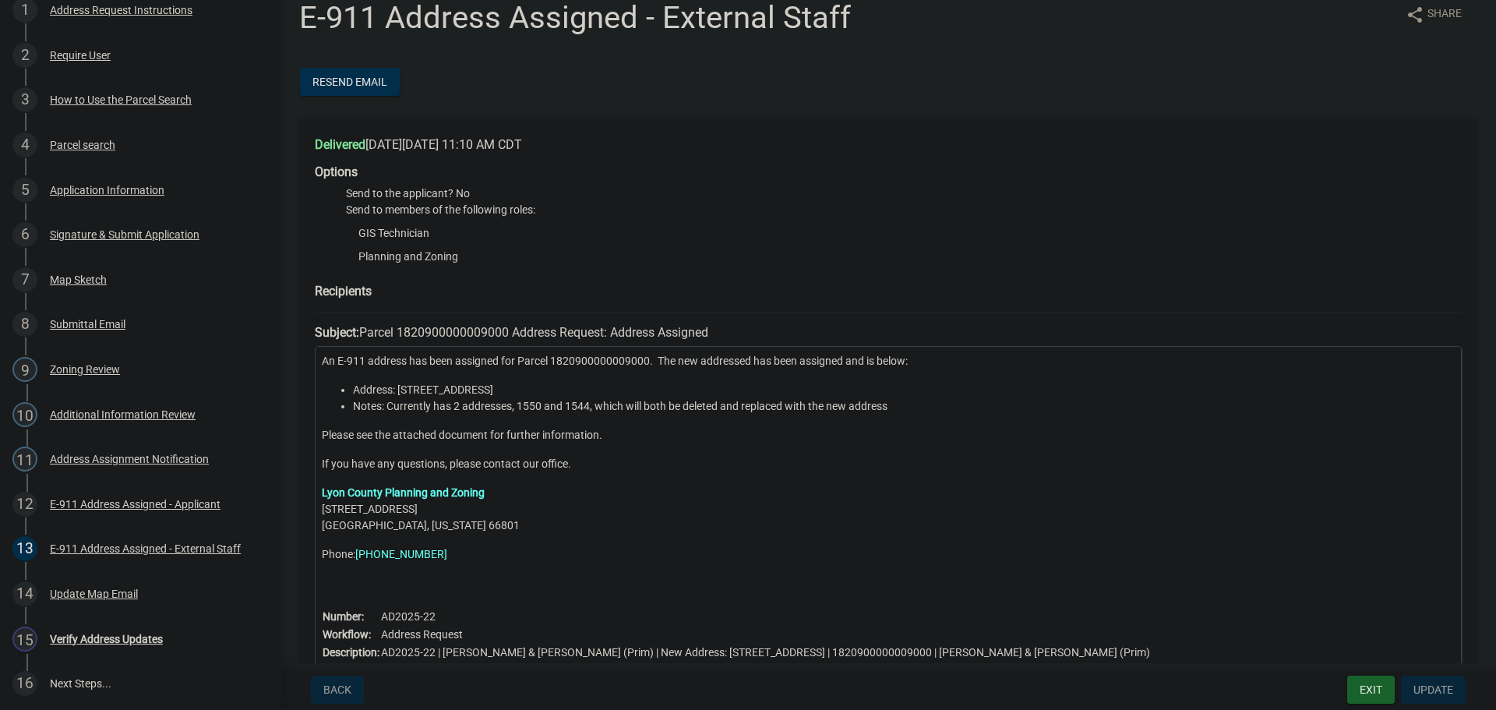
scroll to position [0, 0]
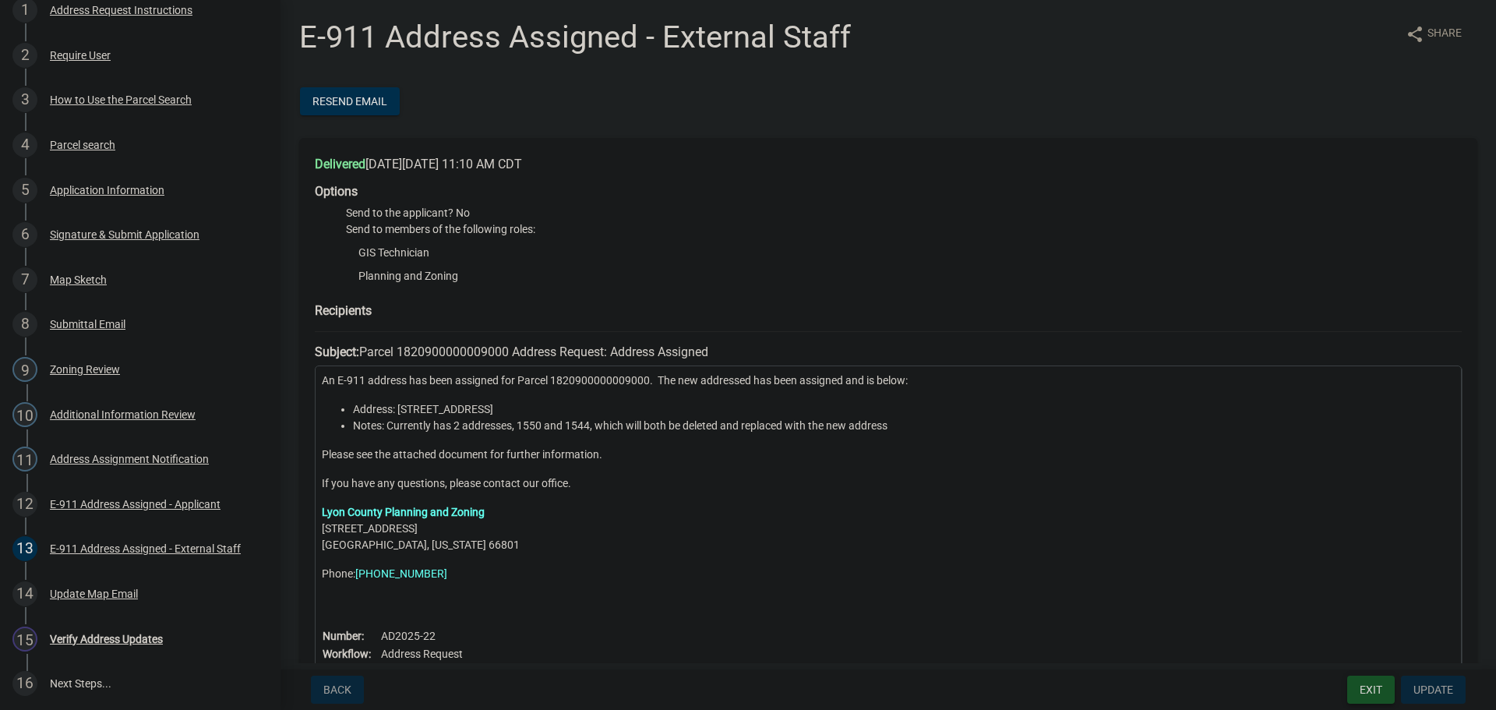
click at [1378, 690] on button "Exit" at bounding box center [1371, 690] width 48 height 28
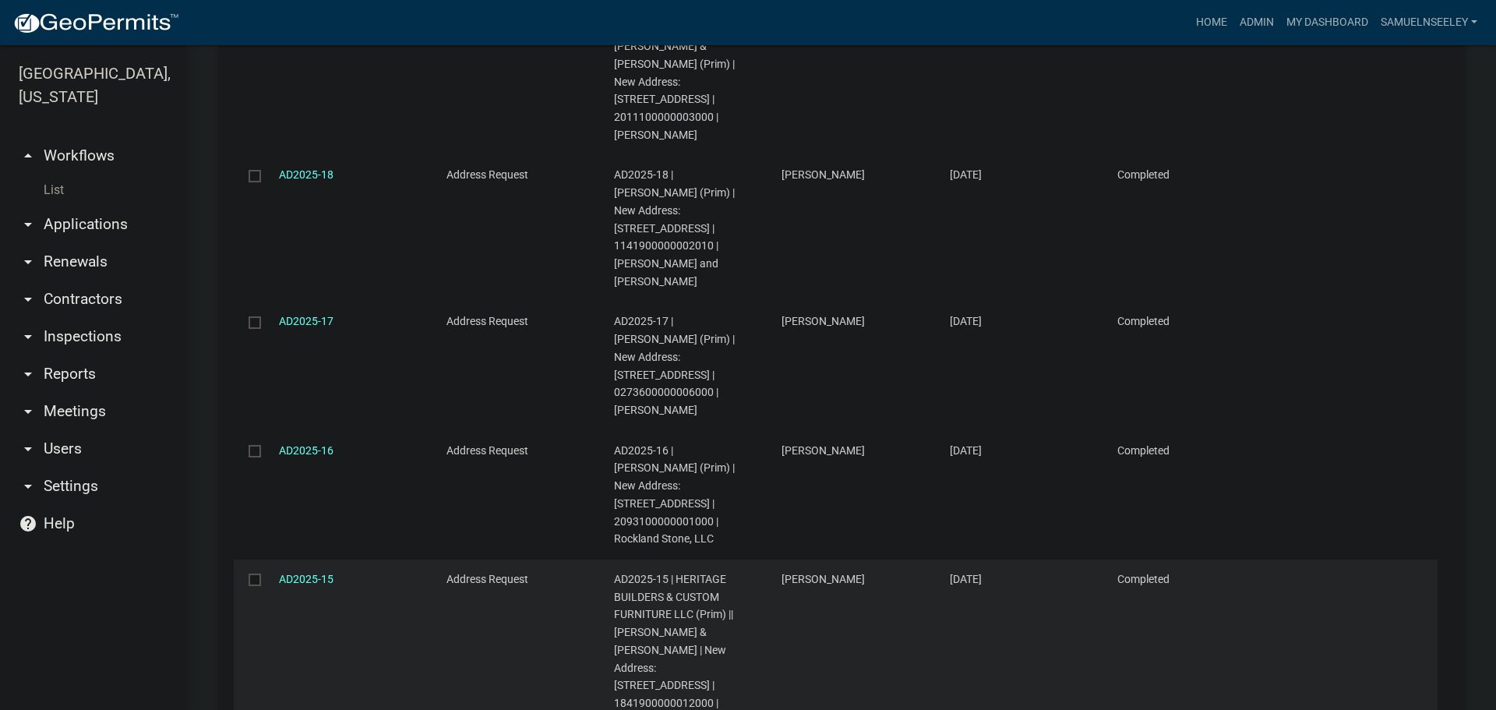
scroll to position [2115, 0]
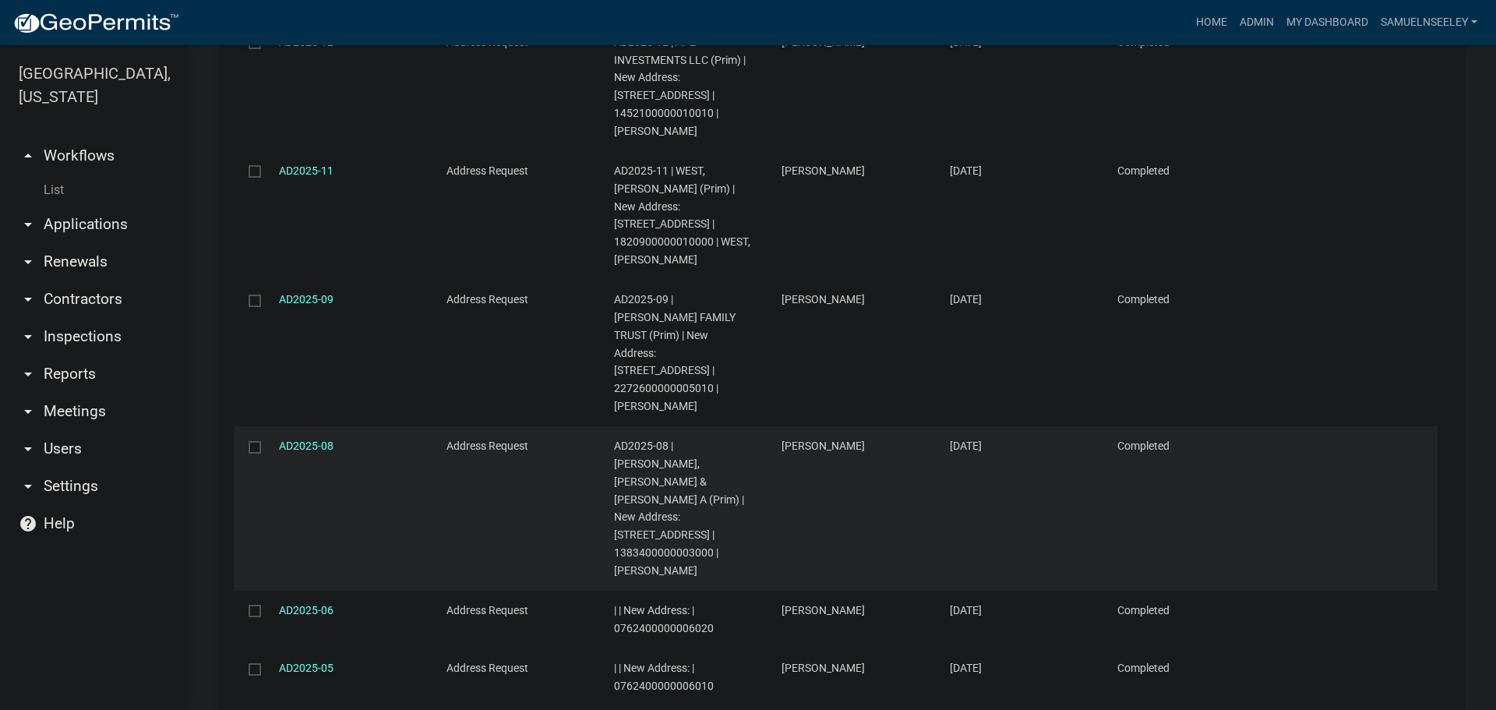
scroll to position [1778, 0]
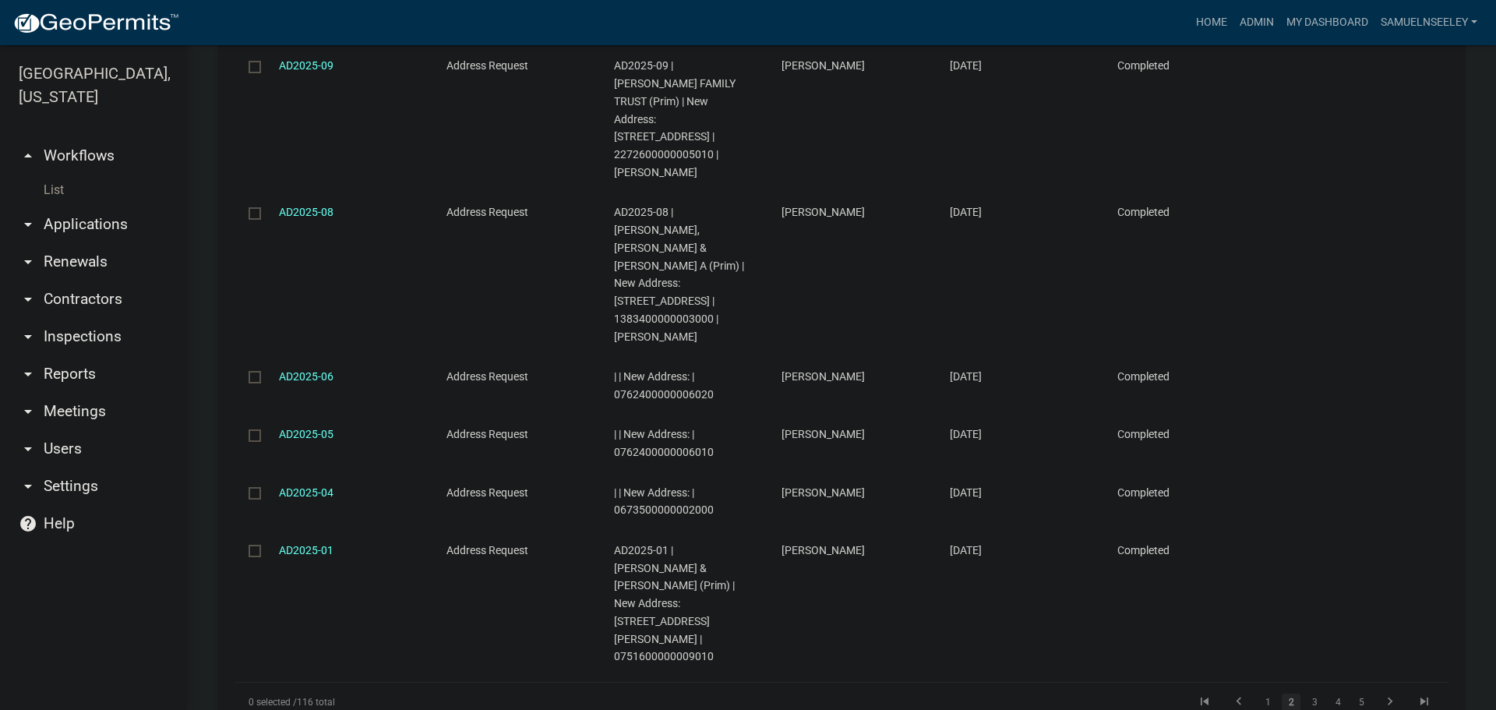
select select "3: 100"
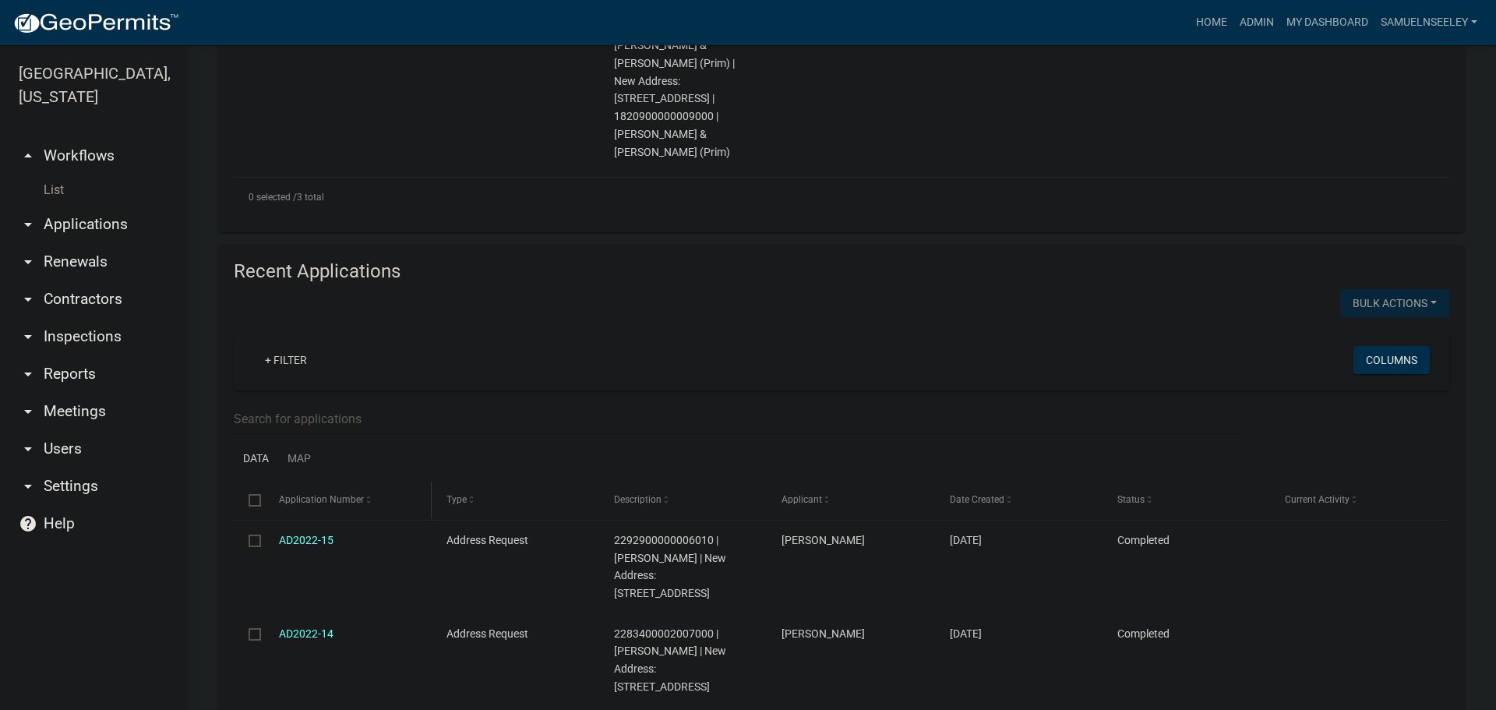
scroll to position [815, 0]
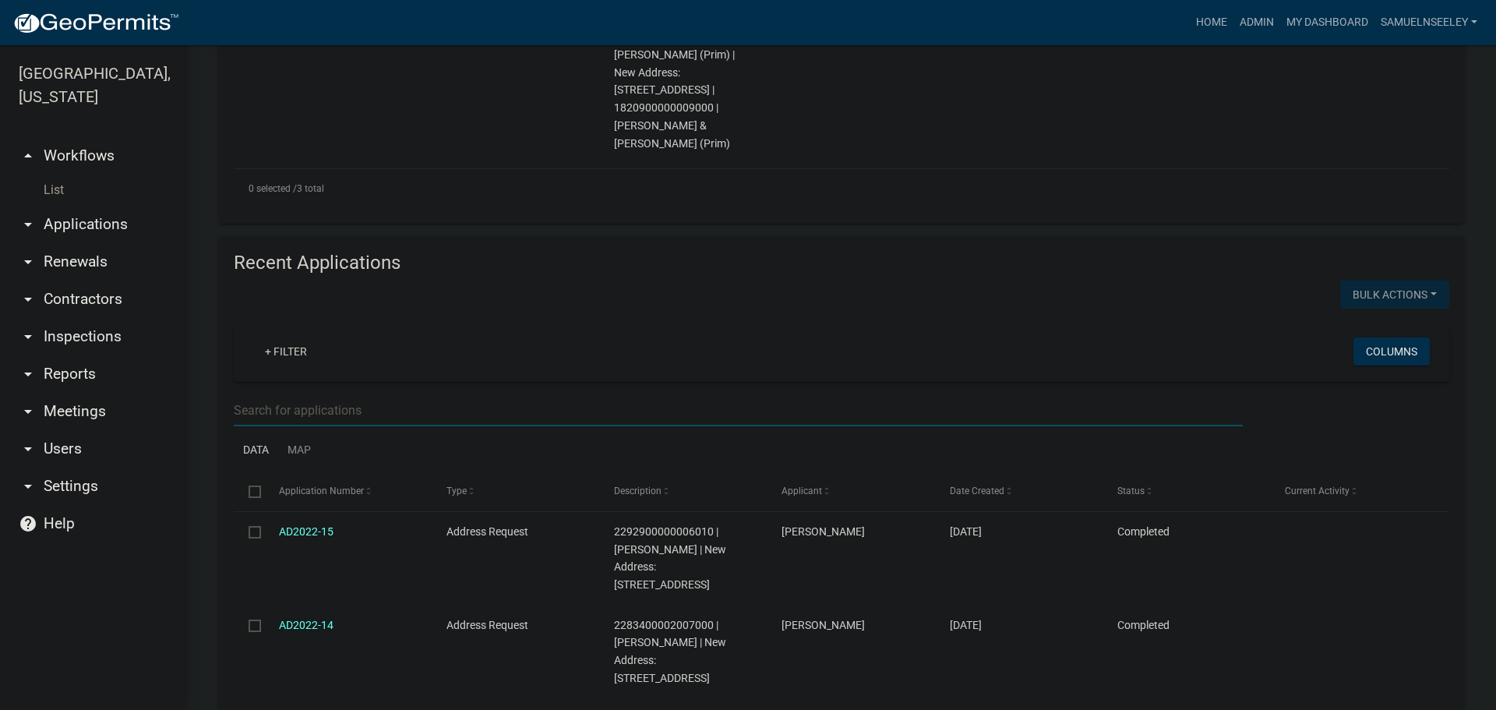
click at [252, 394] on input "text" at bounding box center [738, 410] width 1009 height 32
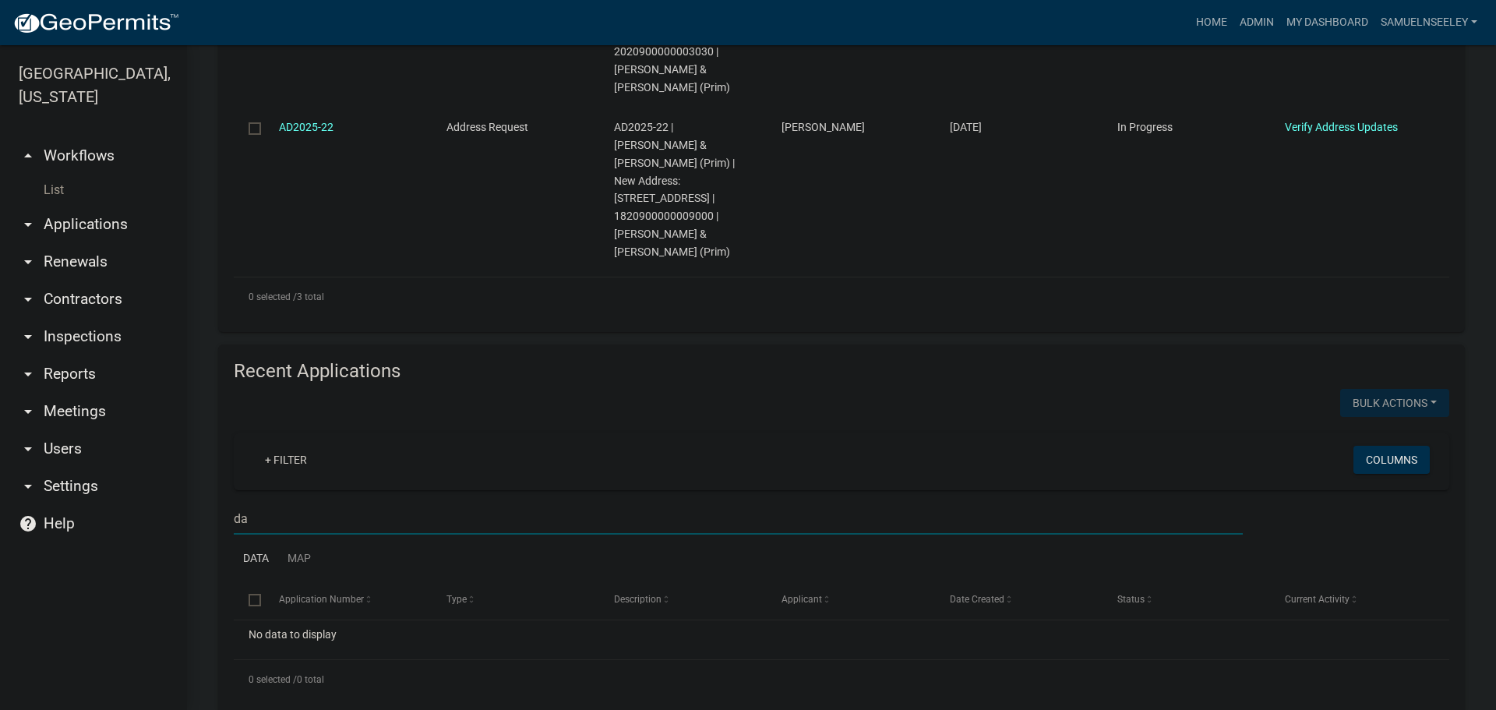
type input "d"
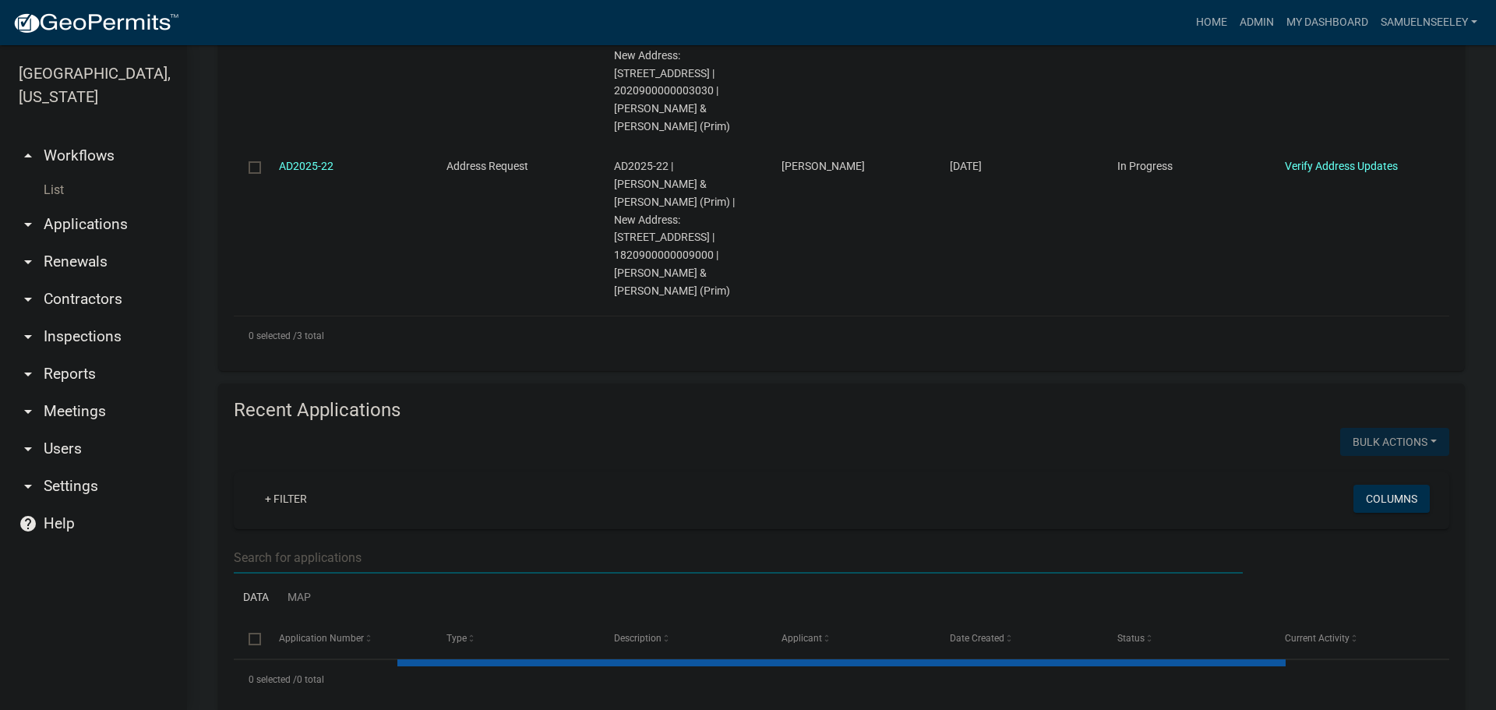
select select "3: 100"
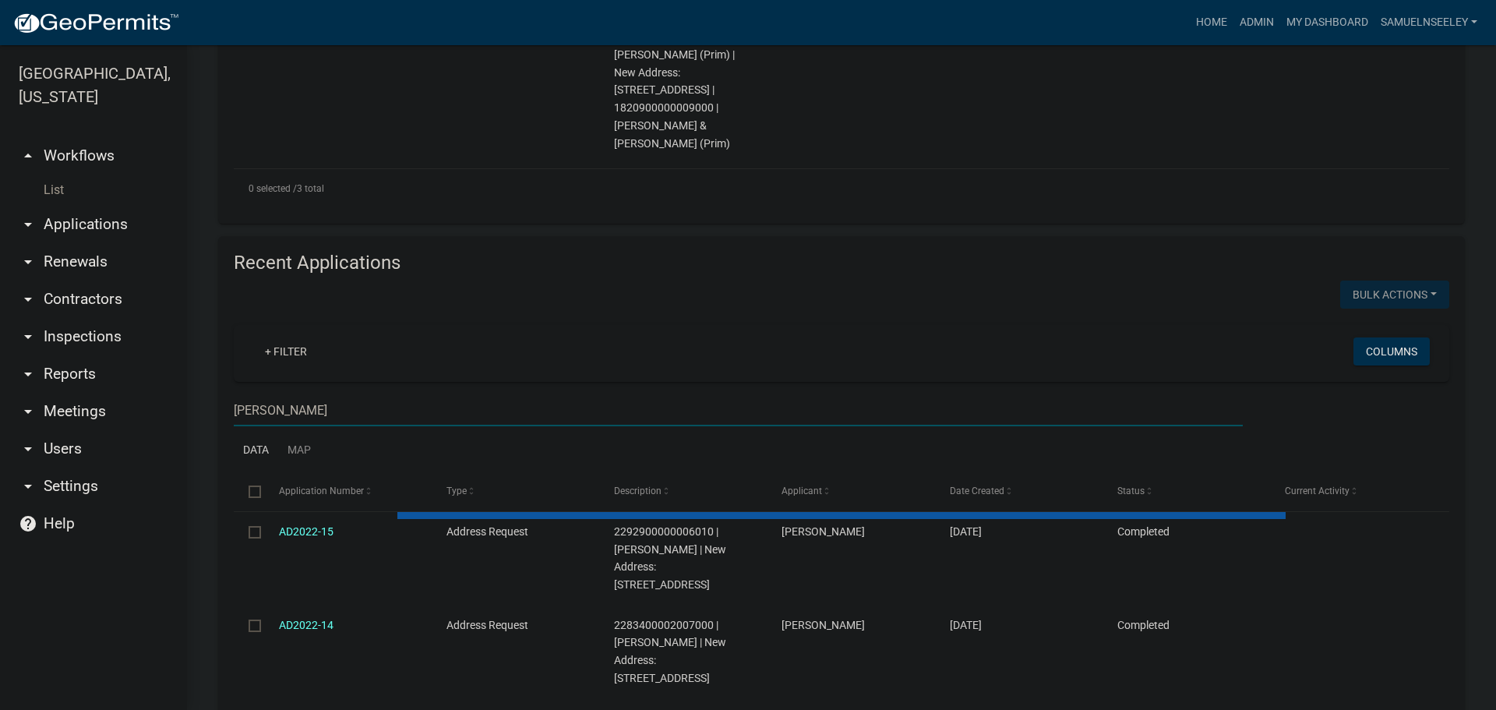
scroll to position [801, 0]
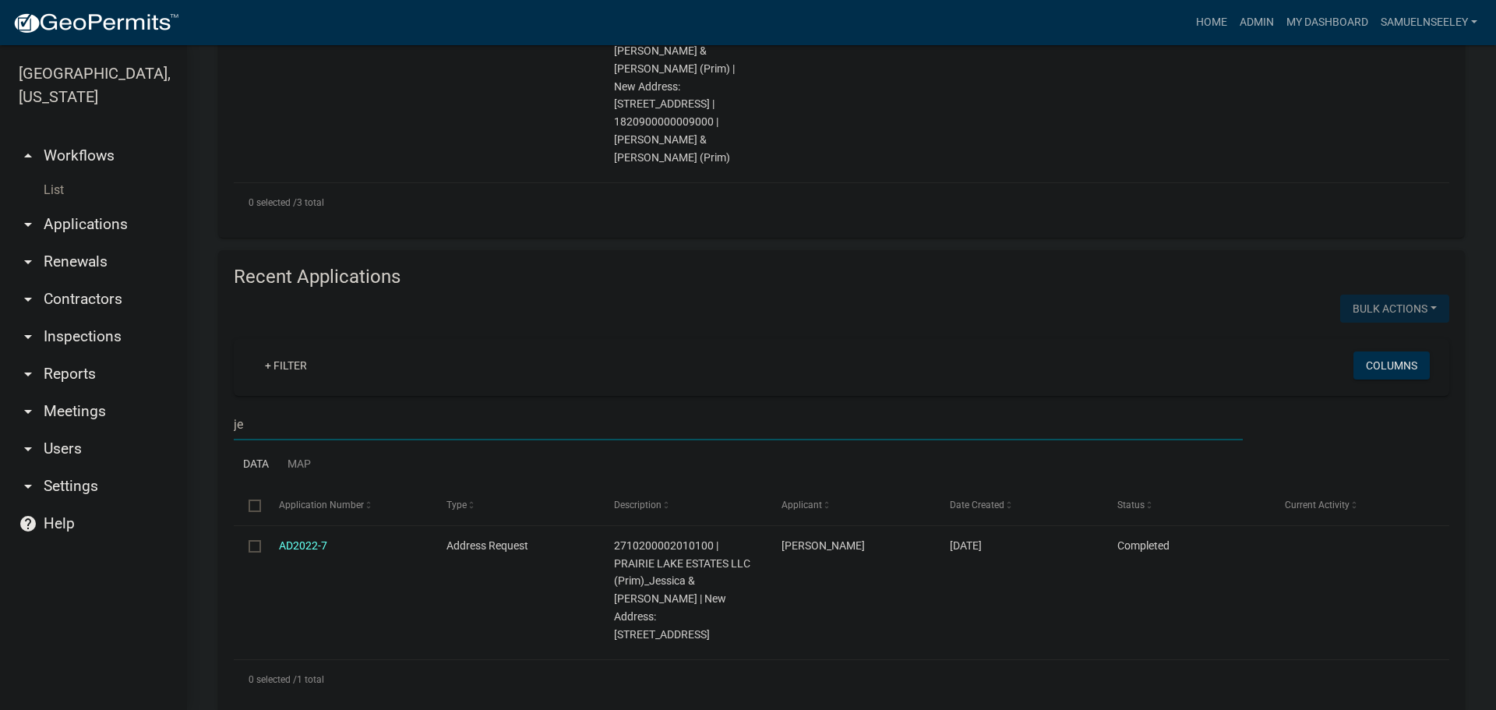
type input "j"
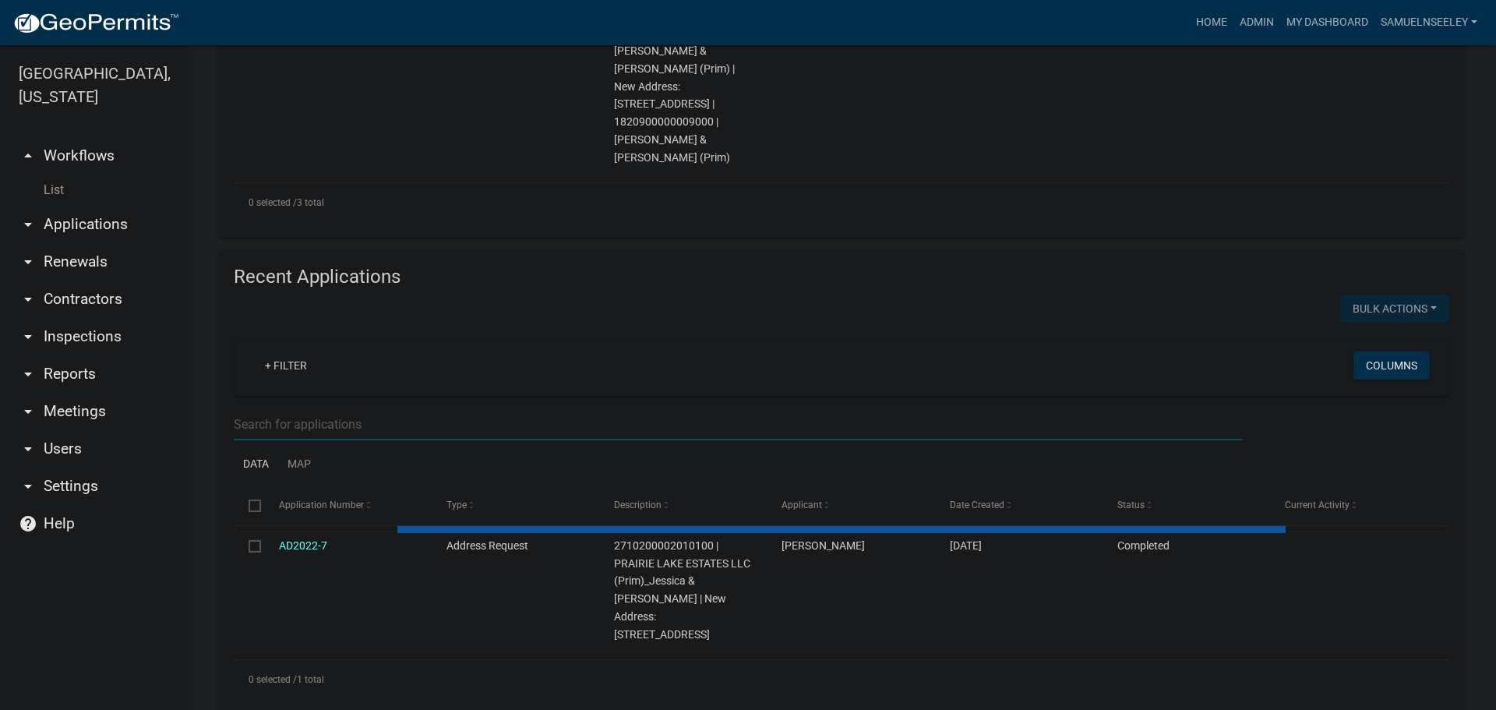
select select "3: 100"
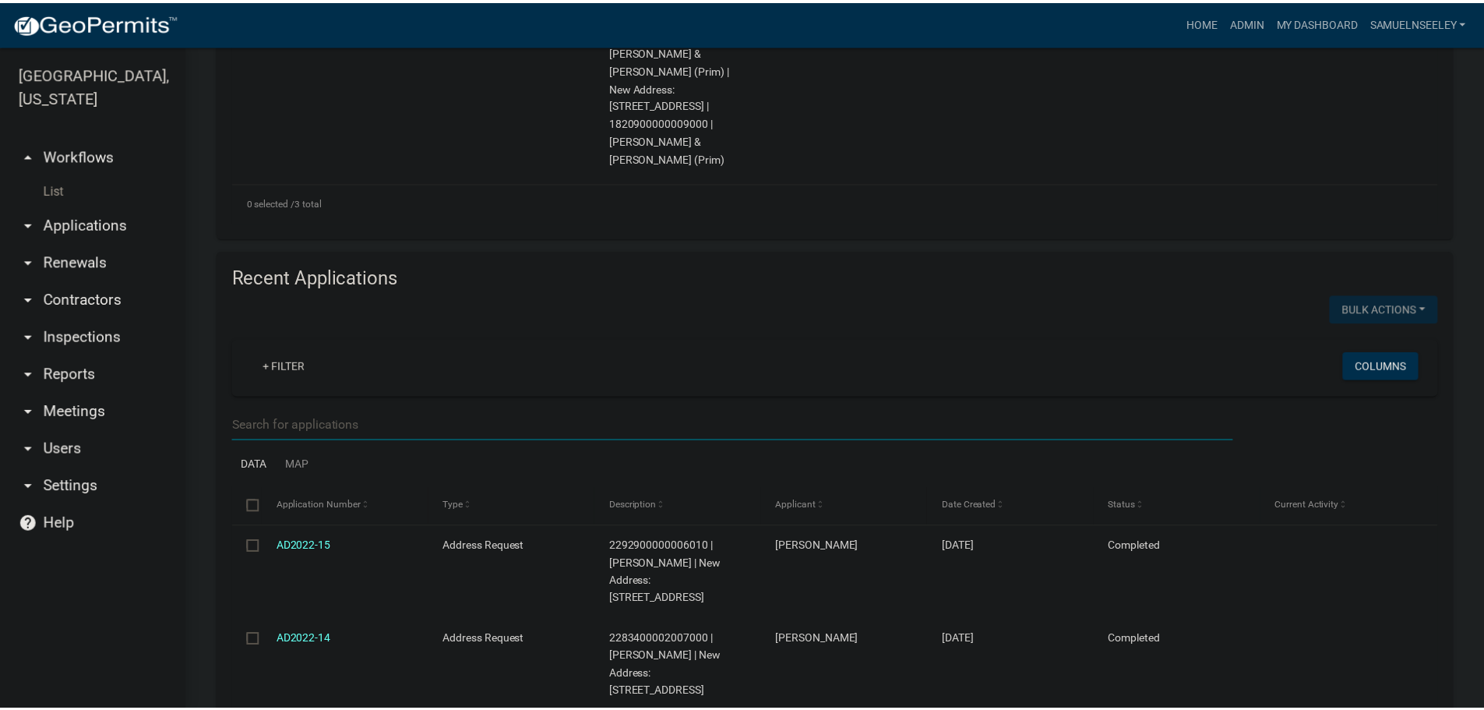
scroll to position [815, 0]
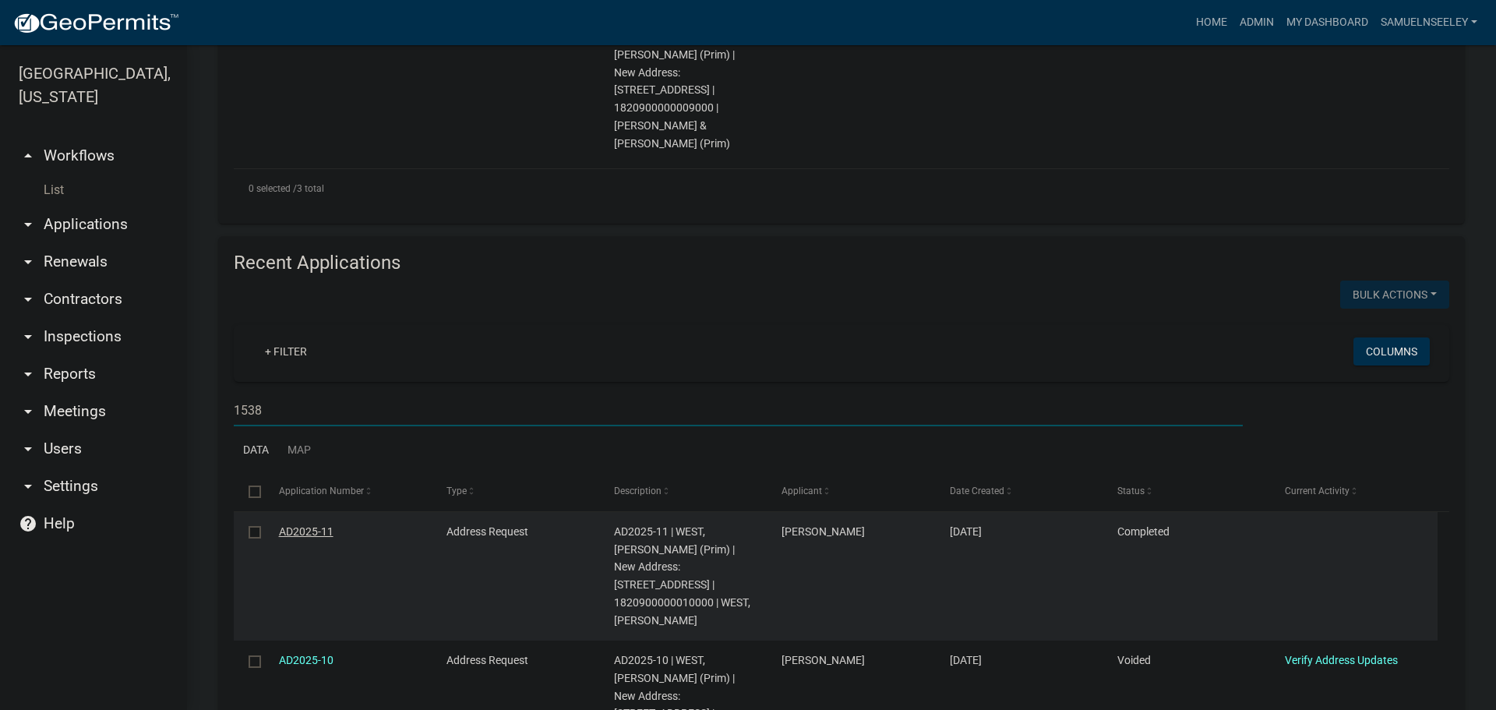
type input "1538"
click at [303, 525] on link "AD2025-11" at bounding box center [306, 531] width 55 height 12
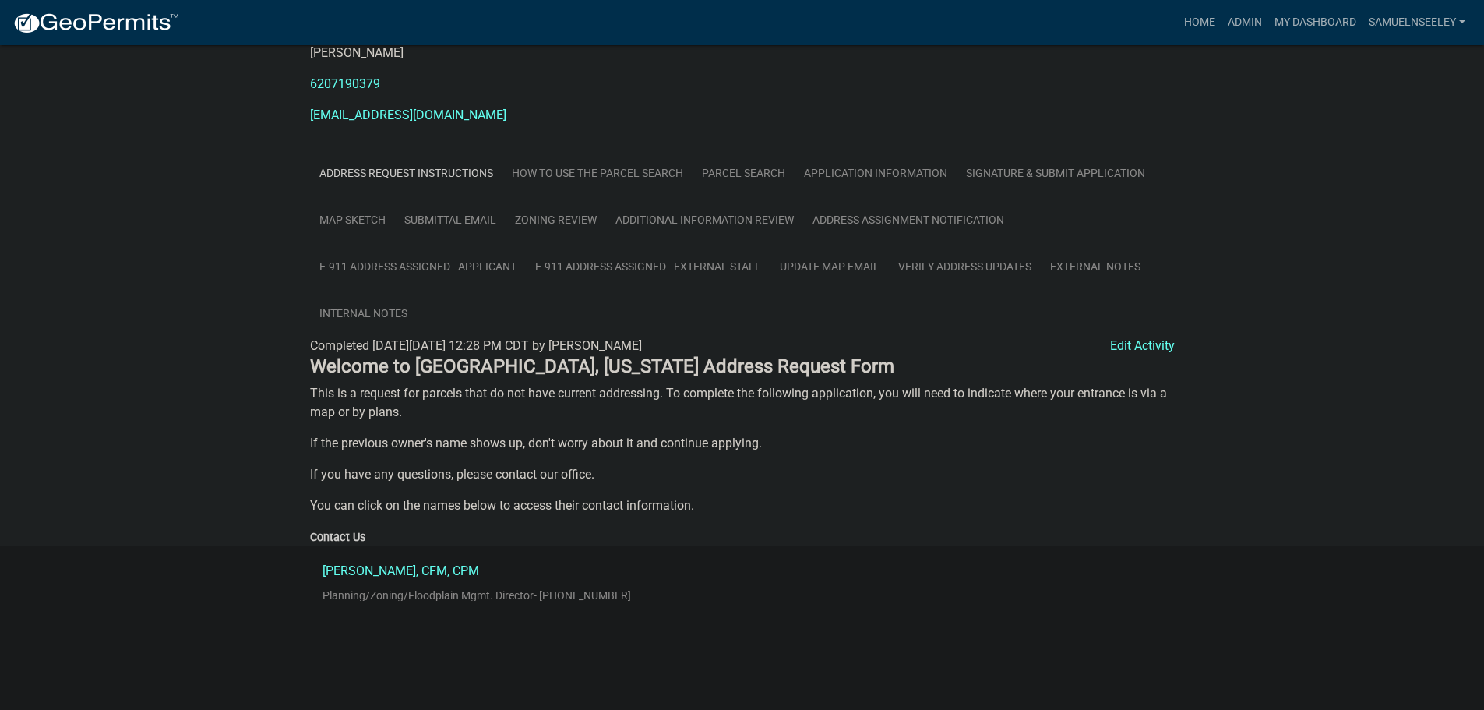
scroll to position [226, 0]
click at [370, 219] on link "Map Sketch" at bounding box center [352, 220] width 85 height 48
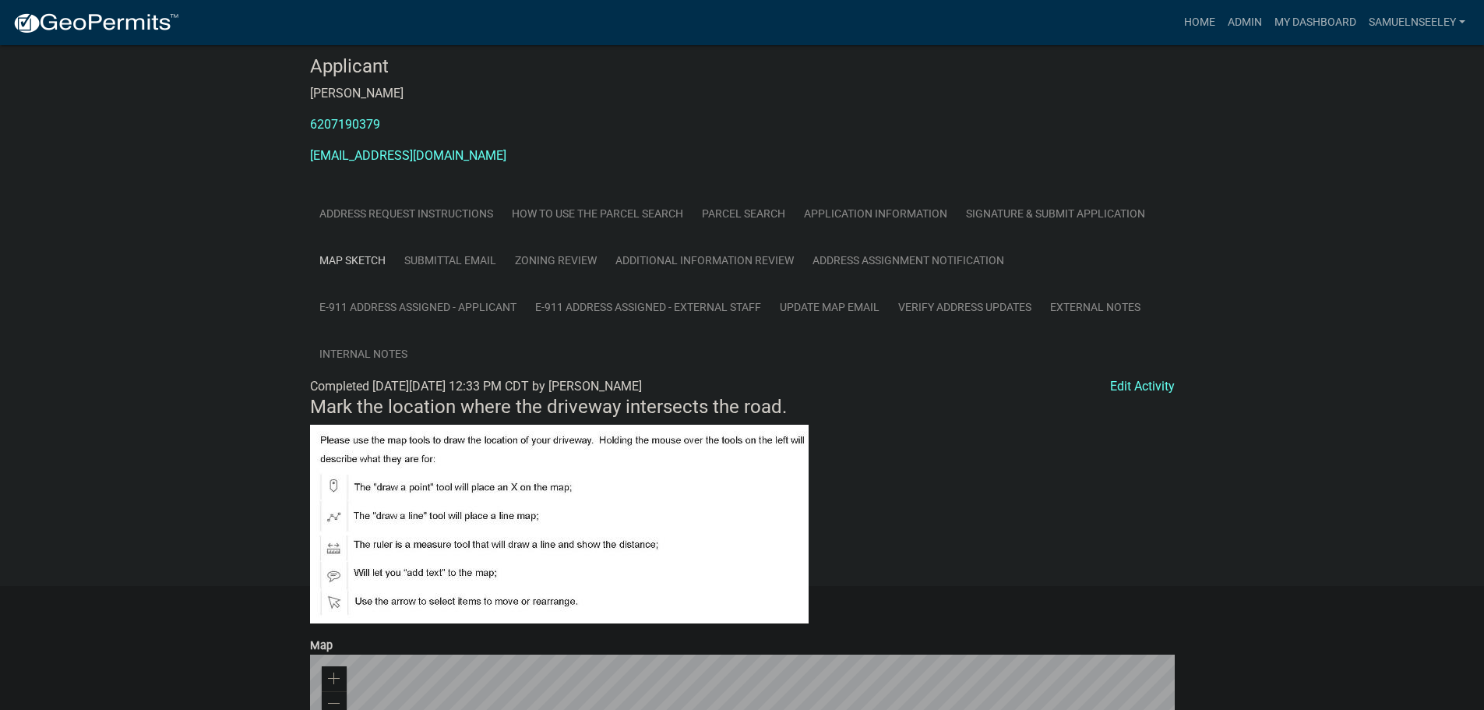
scroll to position [100, 0]
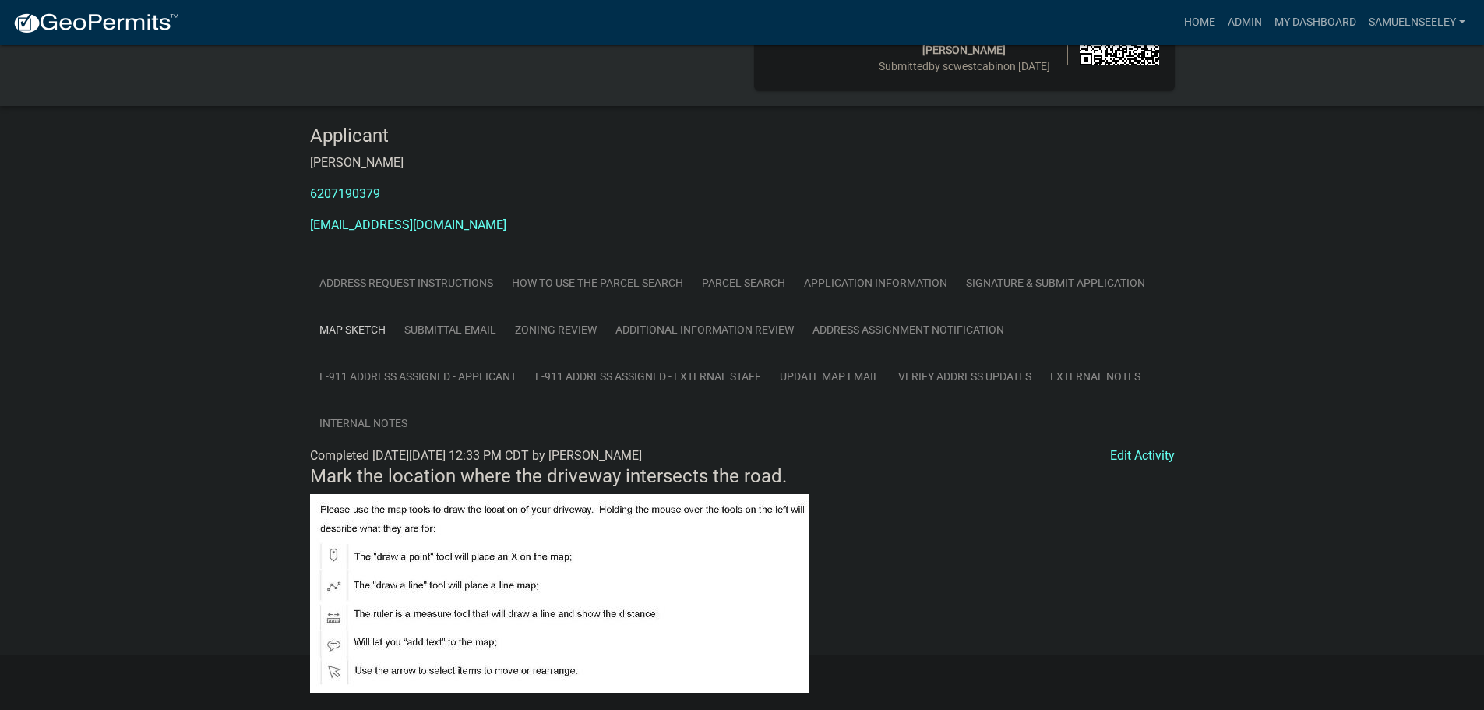
click at [697, 343] on link "Additional Information Review" at bounding box center [704, 330] width 197 height 48
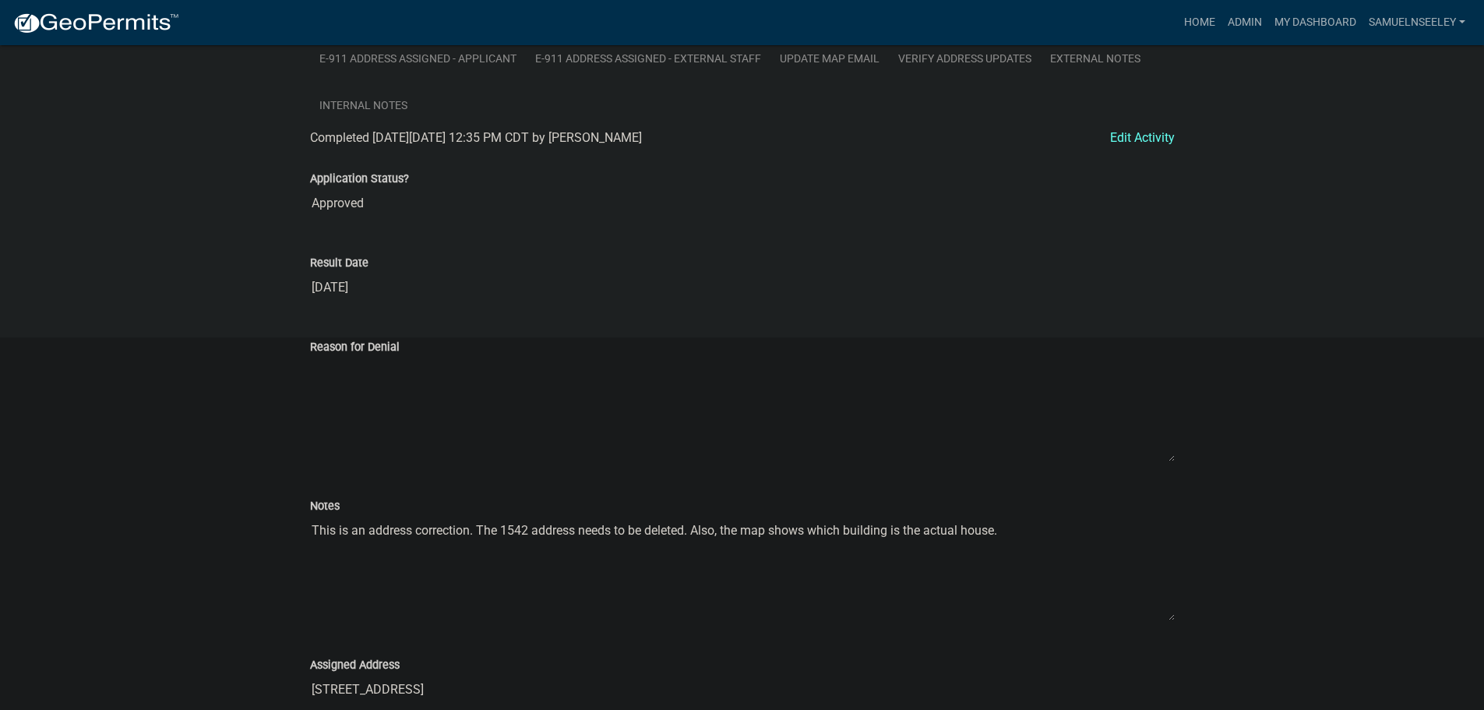
scroll to position [0, 0]
